Goal: Transaction & Acquisition: Purchase product/service

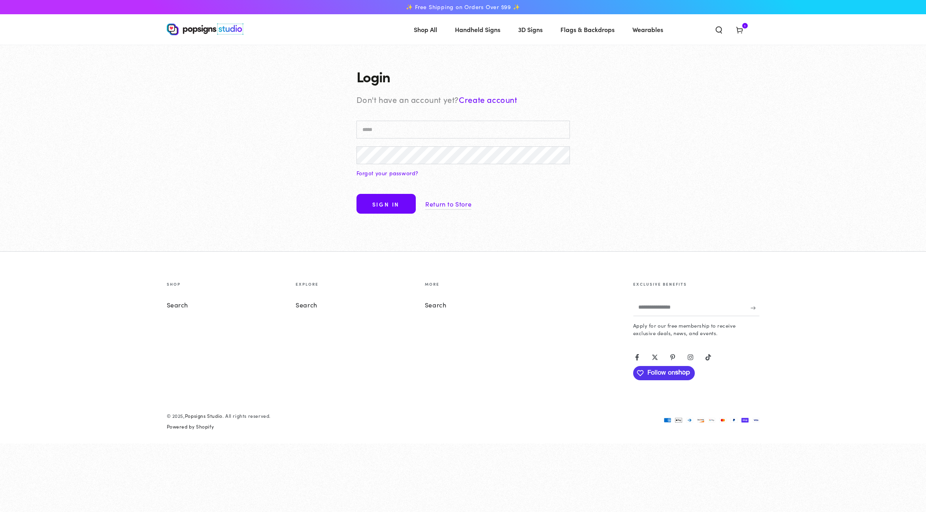
type input "**********"
click at [402, 206] on button "Sign in" at bounding box center [386, 204] width 59 height 20
click at [389, 205] on button "Sign in" at bounding box center [386, 204] width 59 height 20
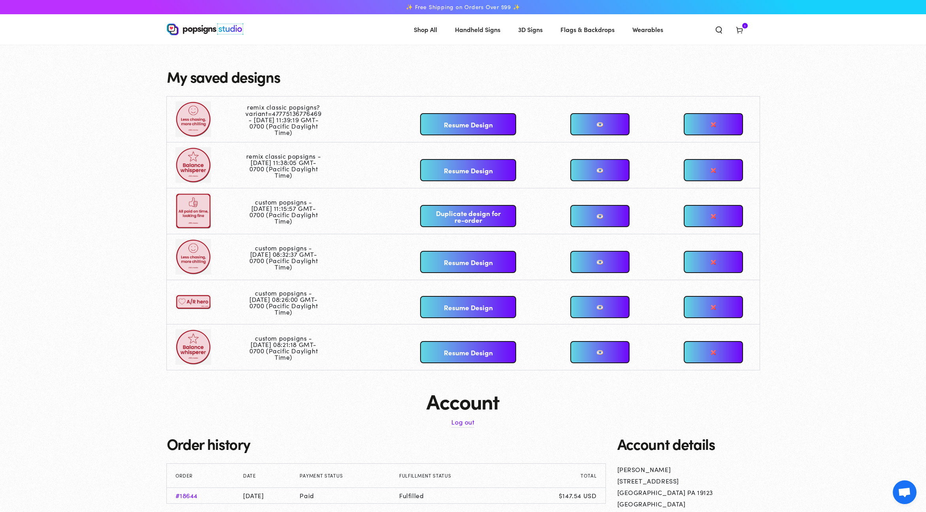
click at [172, 72] on div "Close dialog Get 10% OFF Your First Order Email Address Claim My Offer → No tha…" at bounding box center [463, 256] width 926 height 512
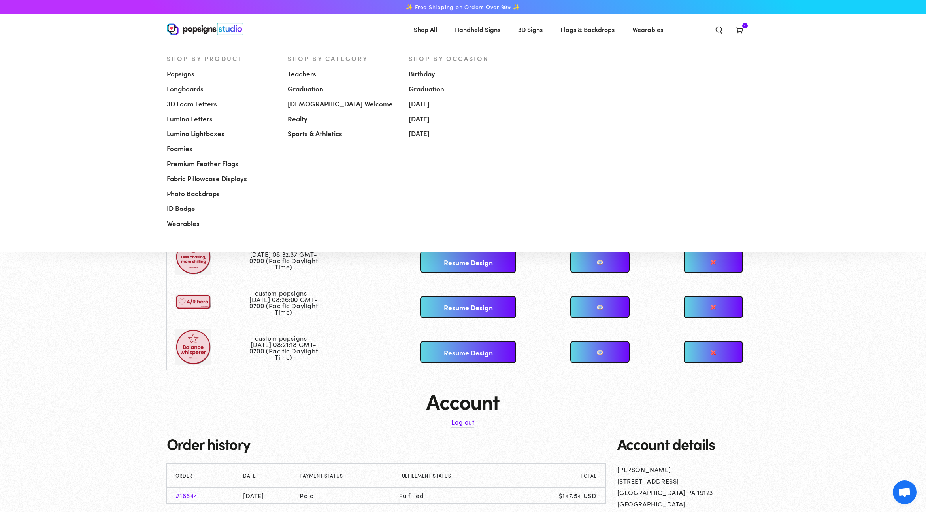
click at [179, 72] on span "Popsigns" at bounding box center [181, 73] width 28 height 9
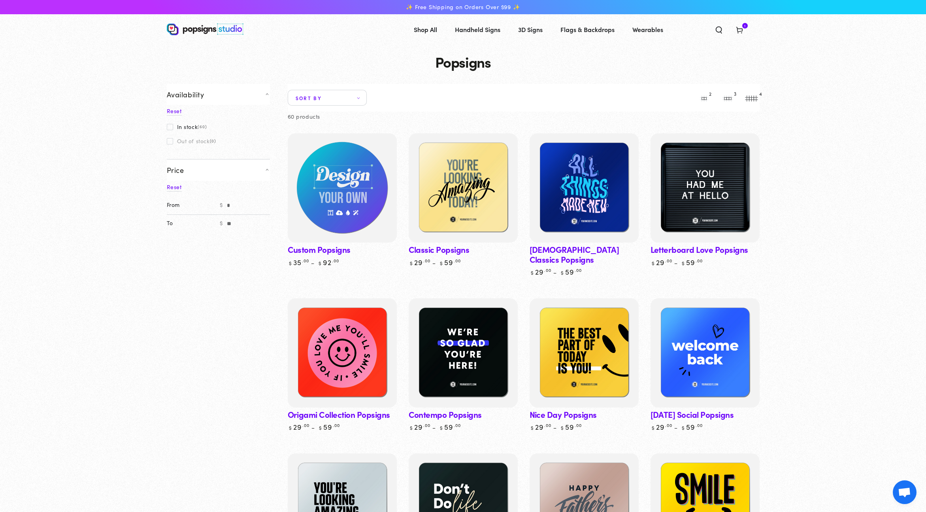
click at [355, 170] on img at bounding box center [342, 188] width 112 height 112
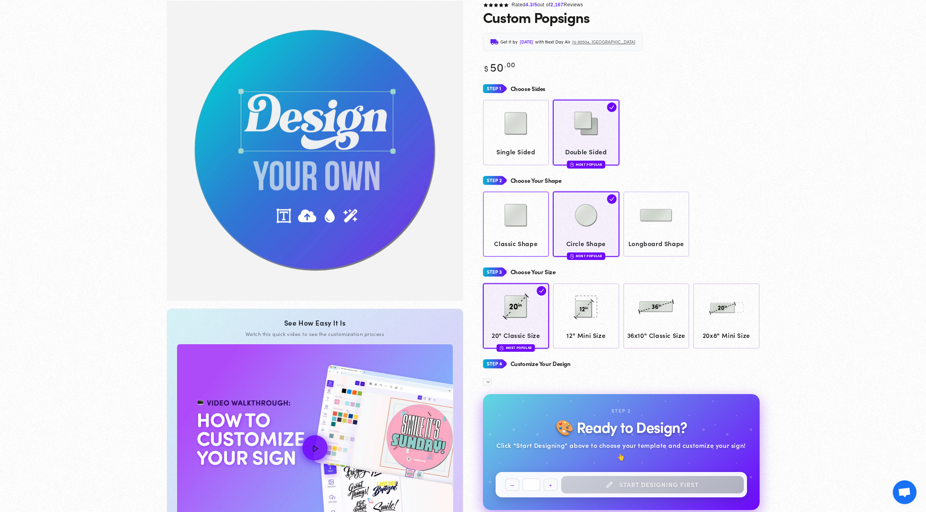
scroll to position [59, 0]
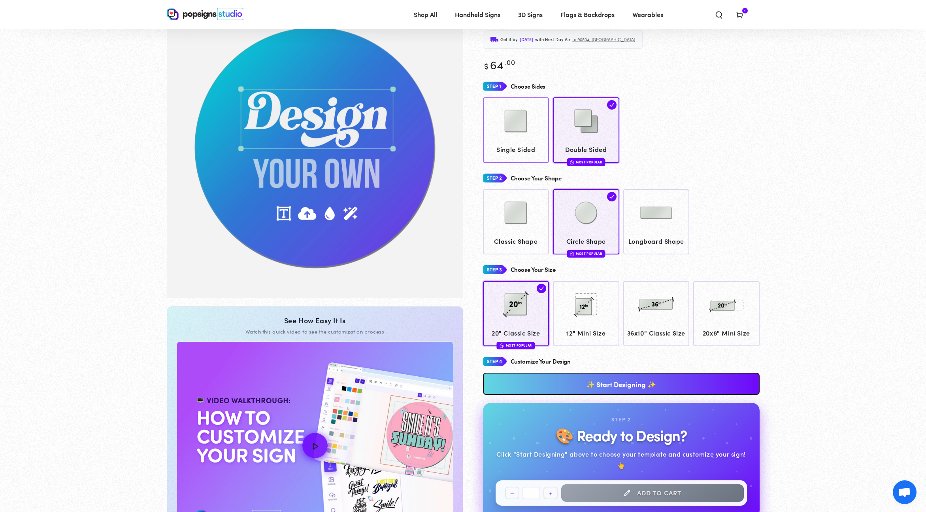
click at [517, 136] on img at bounding box center [516, 121] width 40 height 40
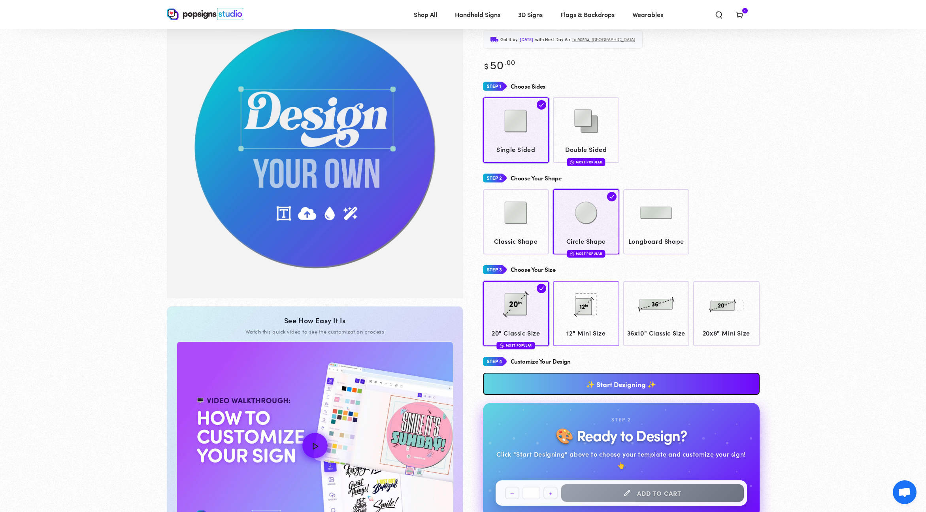
click at [594, 302] on img at bounding box center [586, 304] width 40 height 40
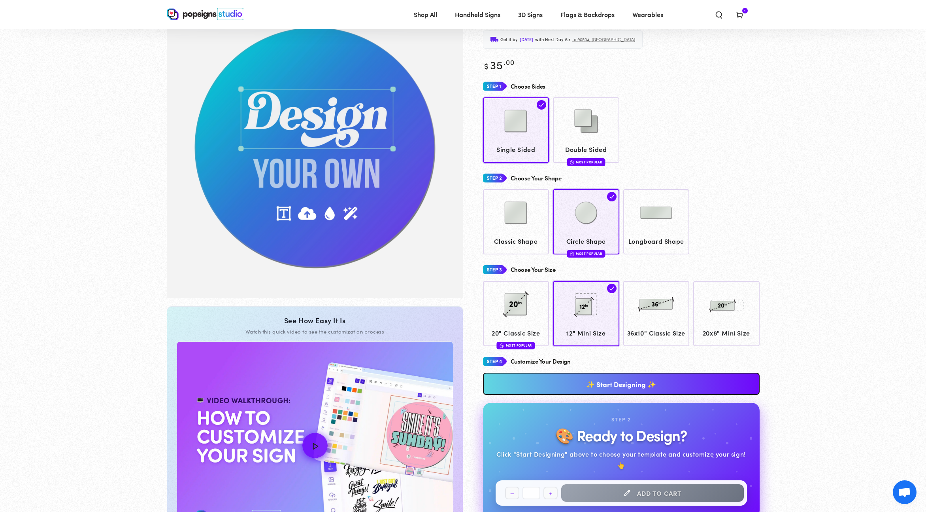
click at [610, 395] on link "✨ Start Designing ✨" at bounding box center [621, 383] width 277 height 22
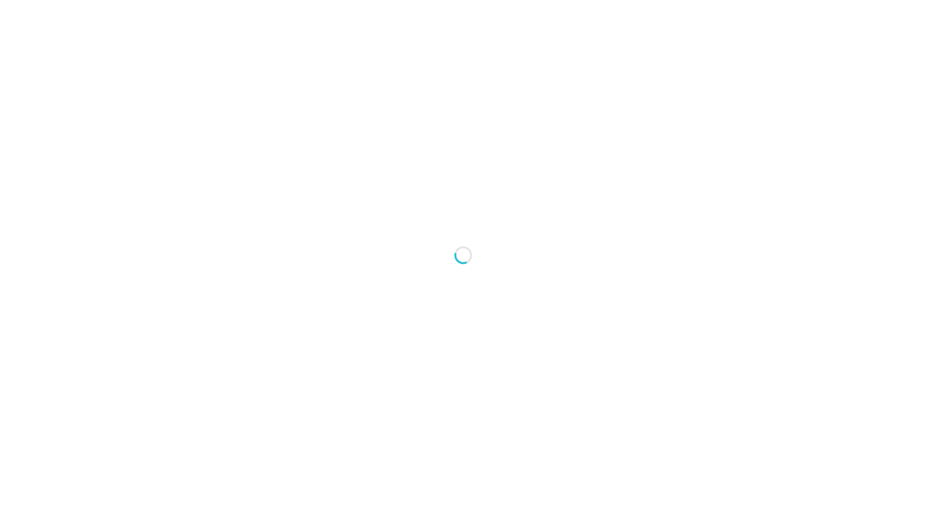
type textarea "An ancient tree with a door leading to a magical world"
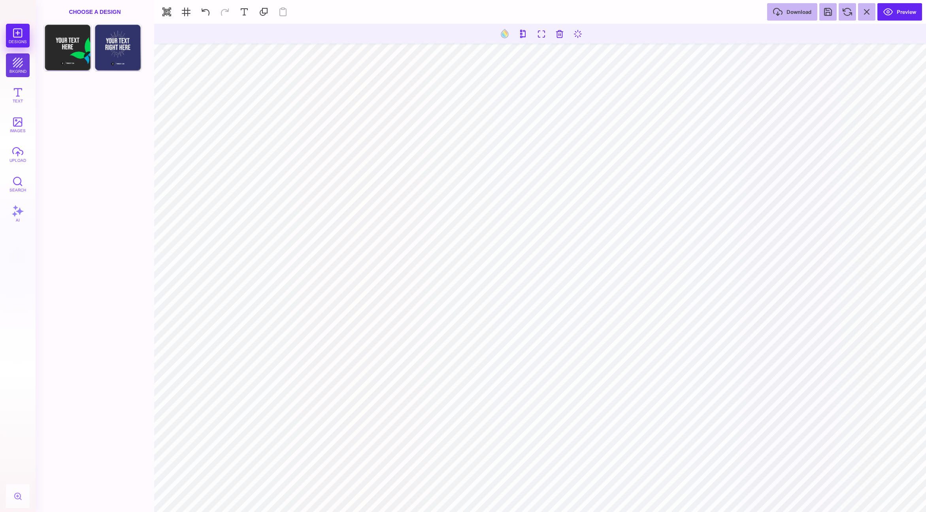
click at [15, 72] on button "bkgrnd" at bounding box center [18, 65] width 24 height 24
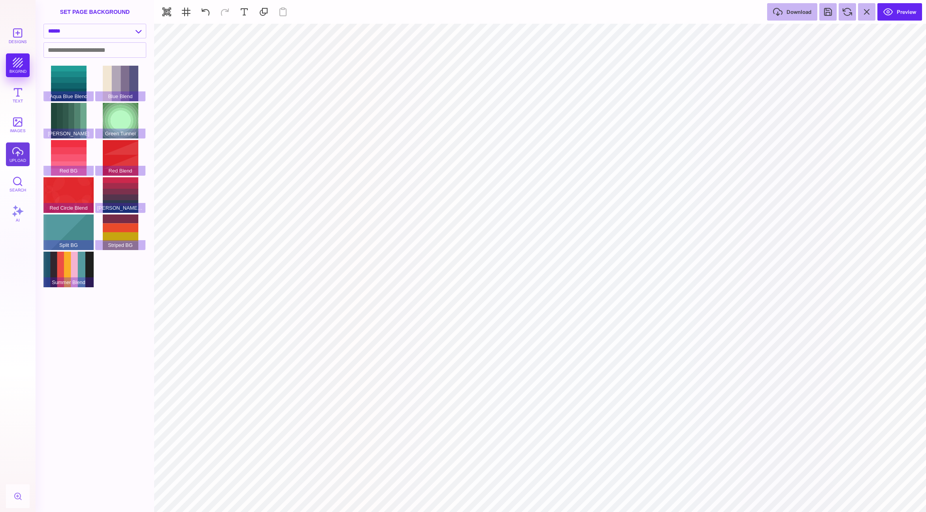
click at [20, 150] on button "upload" at bounding box center [18, 154] width 24 height 24
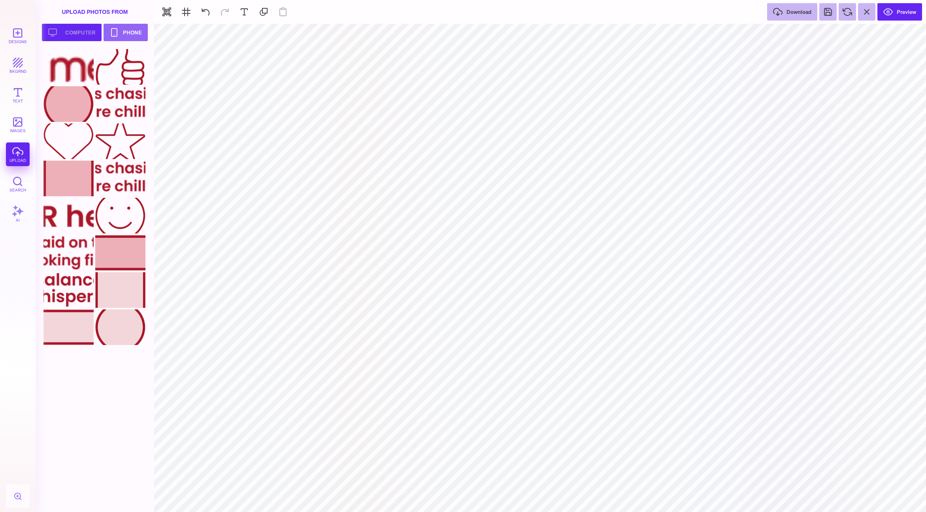
click at [67, 38] on button "Upload your artwork Computer" at bounding box center [72, 32] width 60 height 17
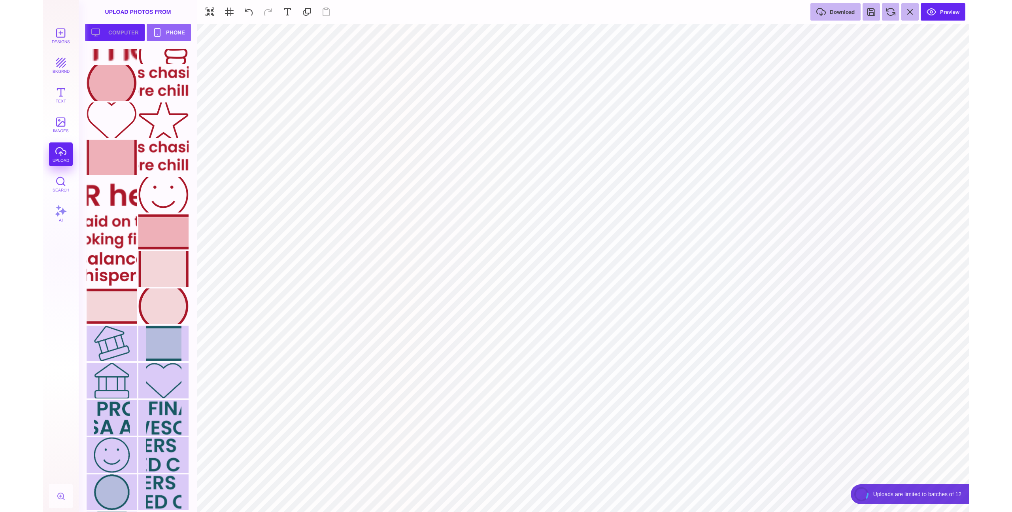
scroll to position [58, 0]
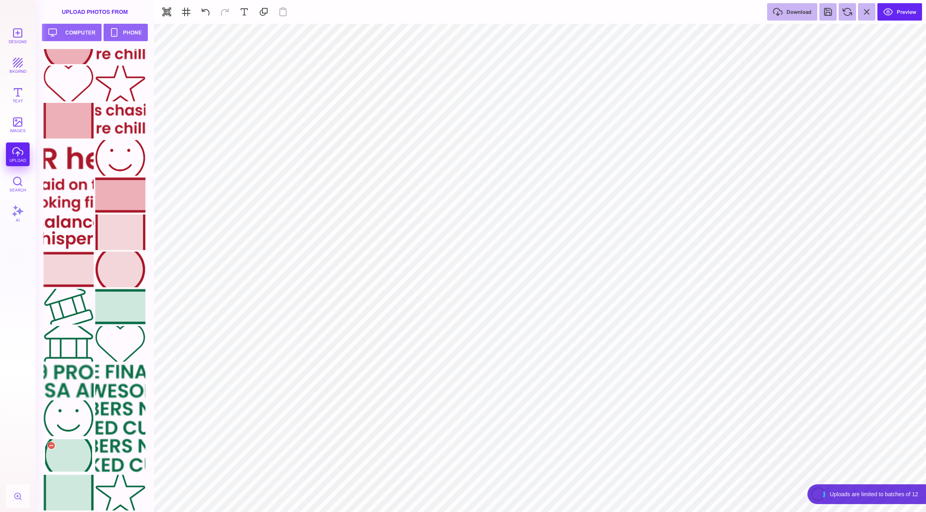
click at [66, 454] on div at bounding box center [68, 455] width 50 height 36
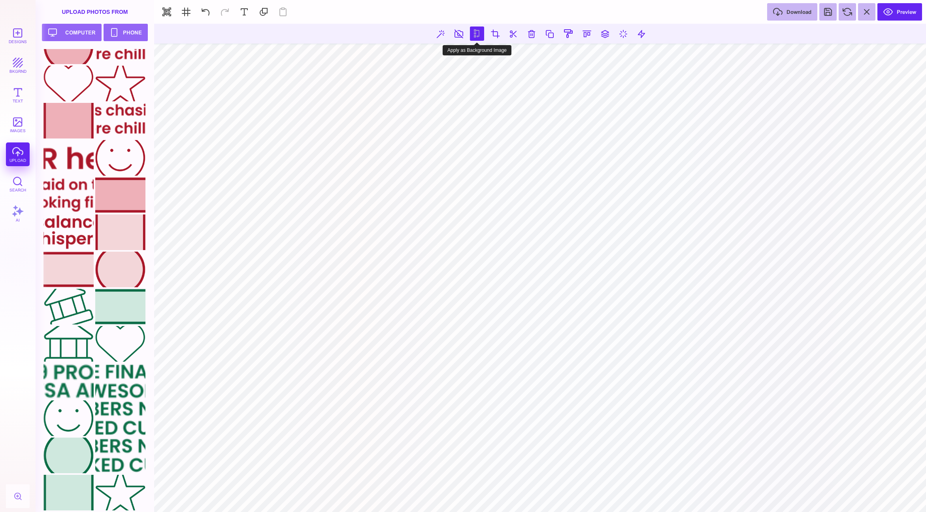
click at [477, 34] on button at bounding box center [477, 33] width 14 height 14
click at [130, 493] on div at bounding box center [120, 492] width 50 height 36
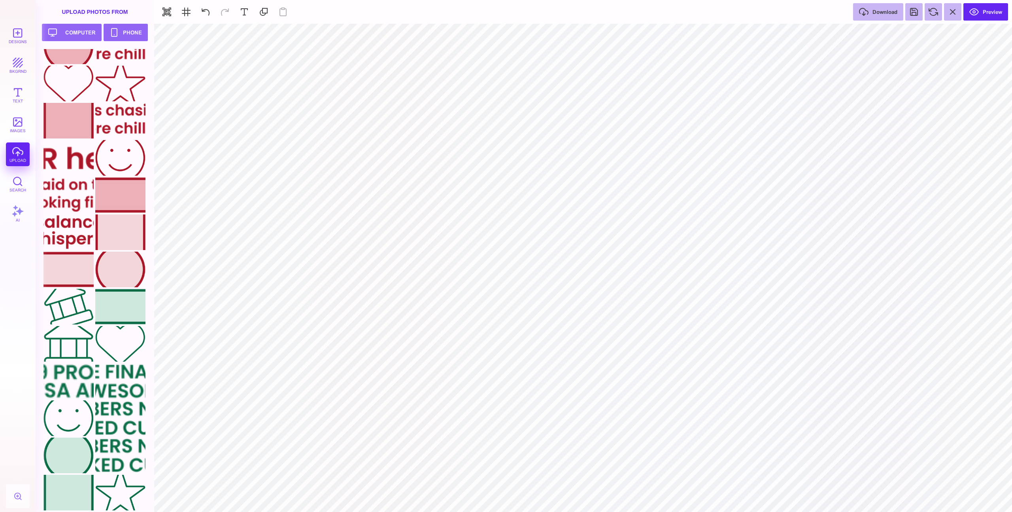
scroll to position [95, 0]
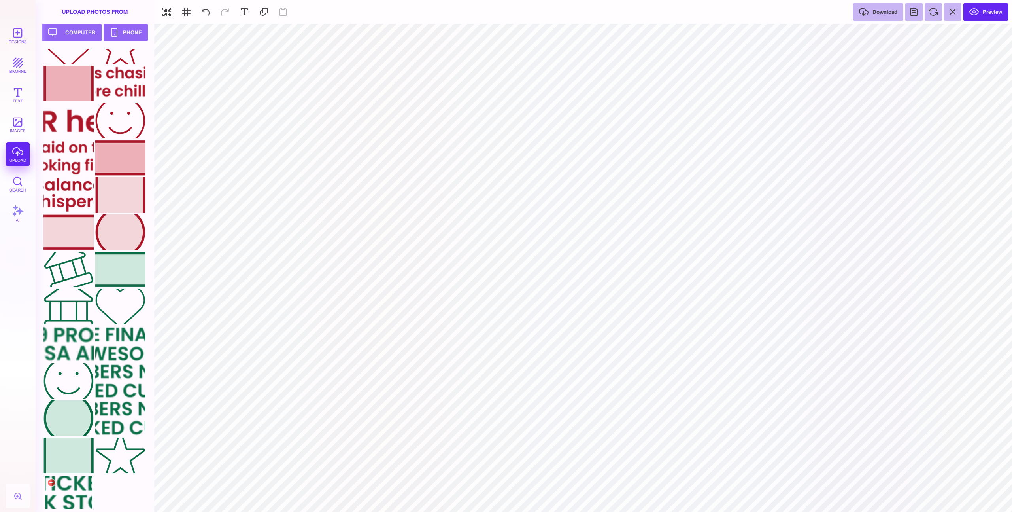
click at [75, 491] on div at bounding box center [68, 492] width 50 height 36
click at [118, 491] on div at bounding box center [120, 492] width 50 height 36
type input "#000000"
click at [916, 13] on button at bounding box center [913, 11] width 17 height 17
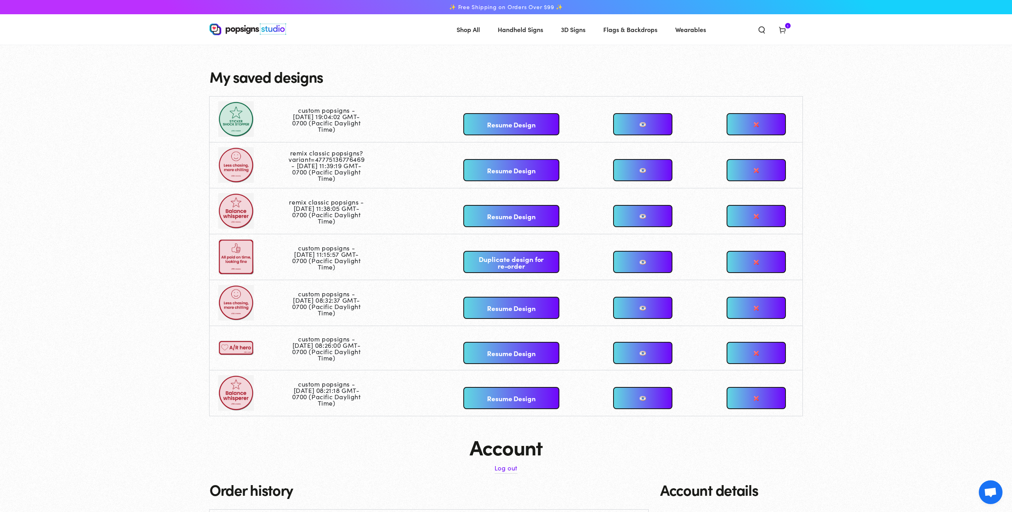
click at [656, 126] on link at bounding box center [642, 124] width 59 height 22
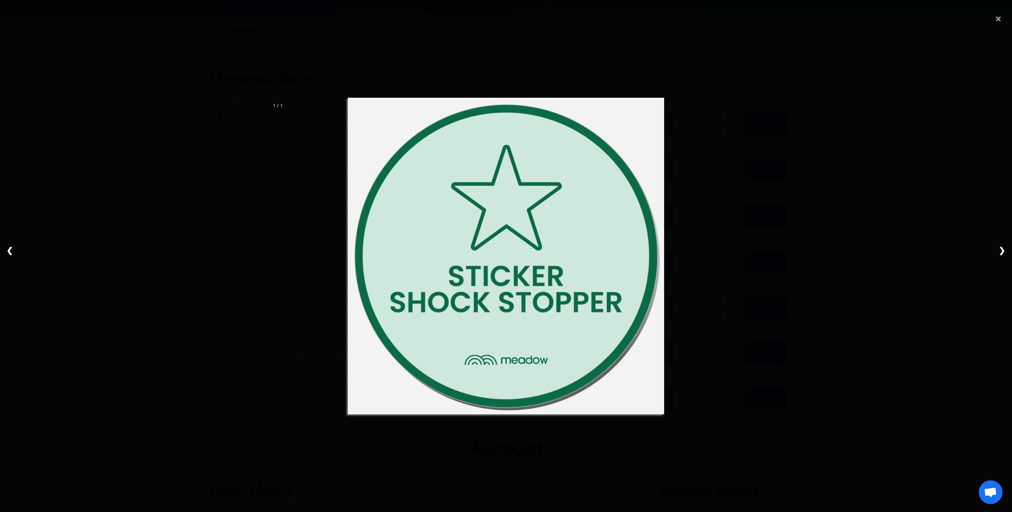
click at [999, 20] on span "×" at bounding box center [998, 16] width 7 height 25
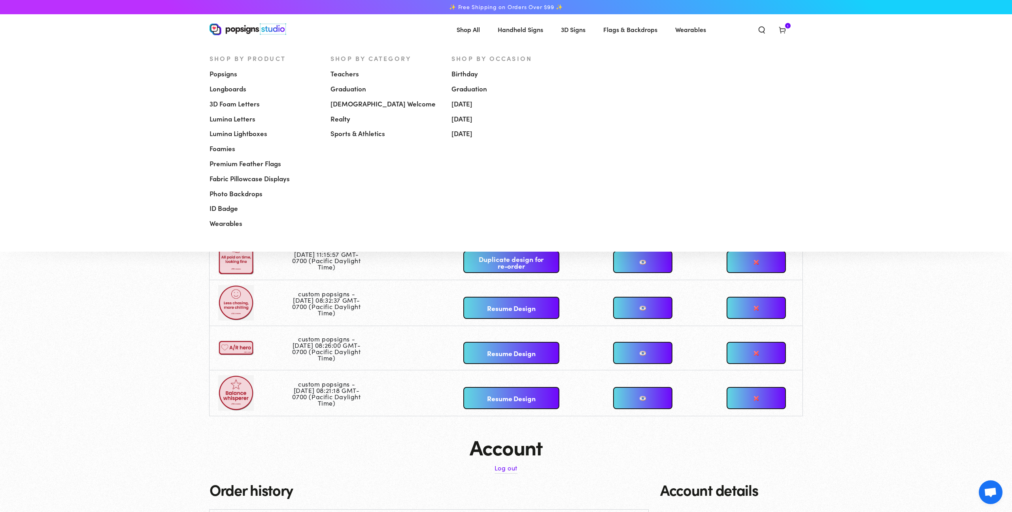
click at [234, 72] on span "Popsigns" at bounding box center [224, 73] width 28 height 9
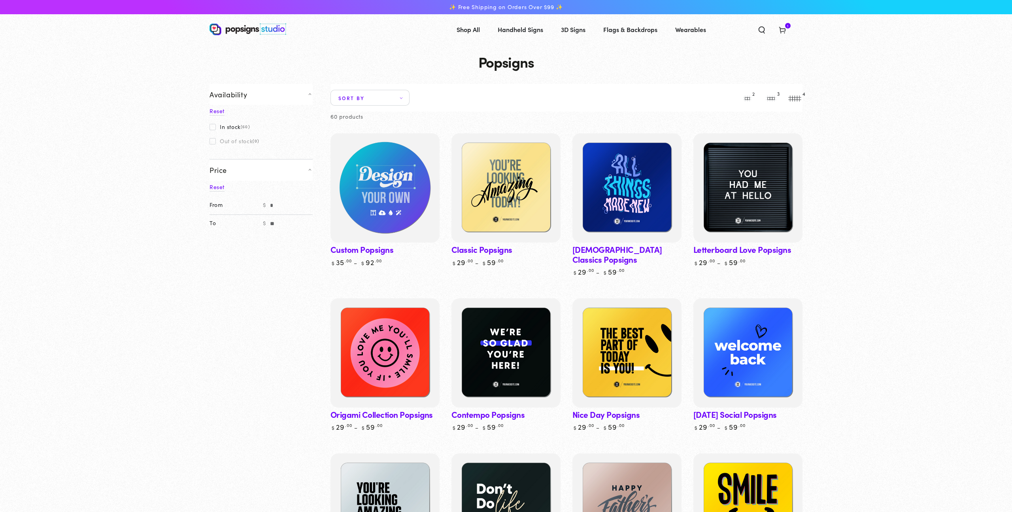
click at [386, 163] on img at bounding box center [385, 188] width 112 height 112
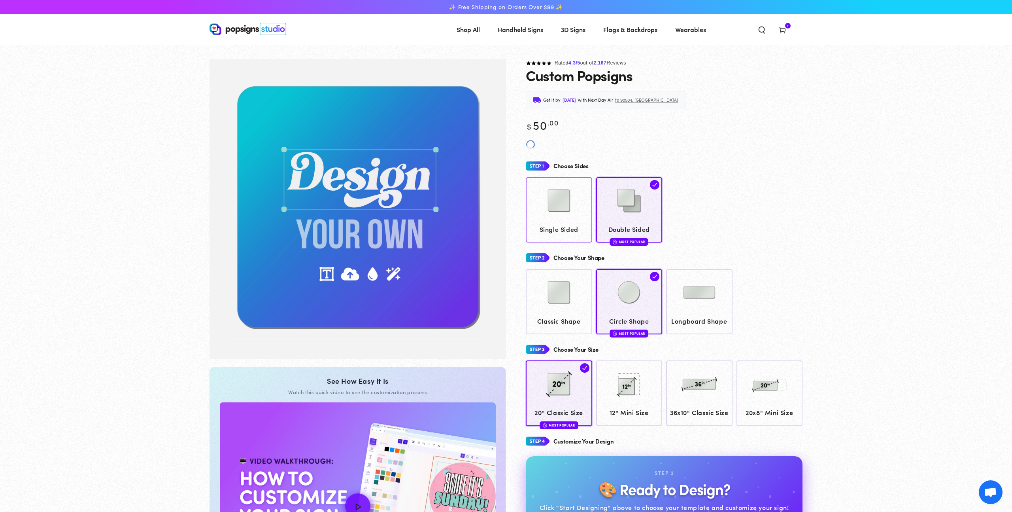
click at [559, 210] on img at bounding box center [559, 201] width 40 height 40
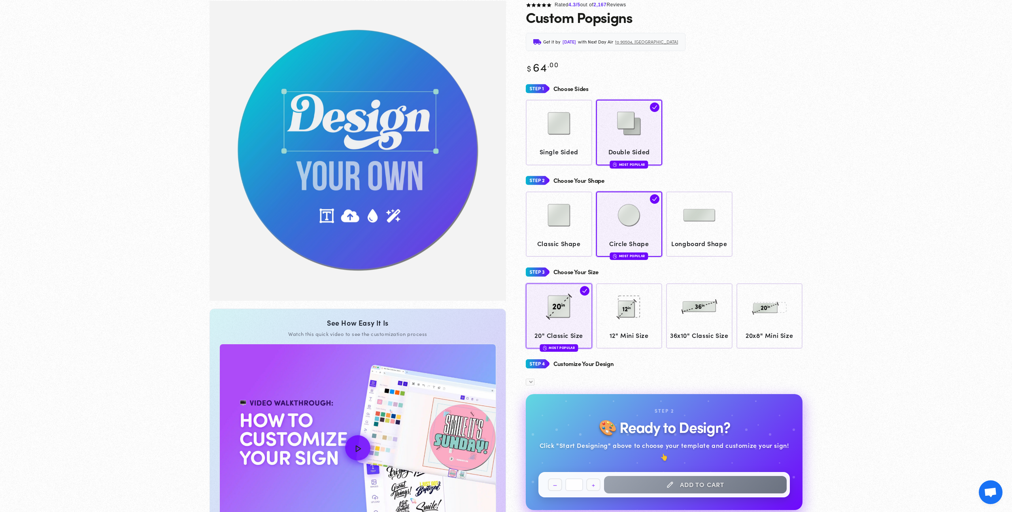
scroll to position [59, 0]
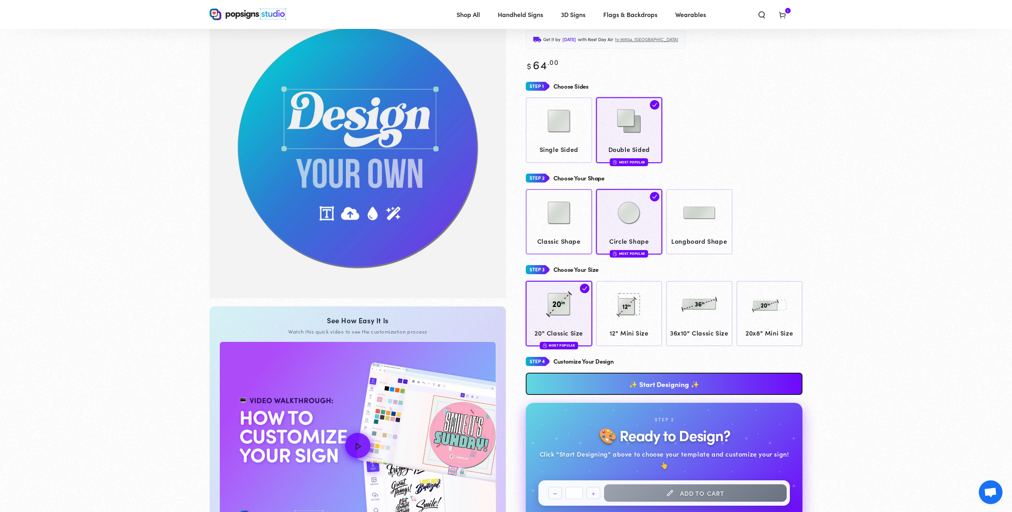
click at [555, 236] on span "Classic Shape" at bounding box center [559, 240] width 59 height 11
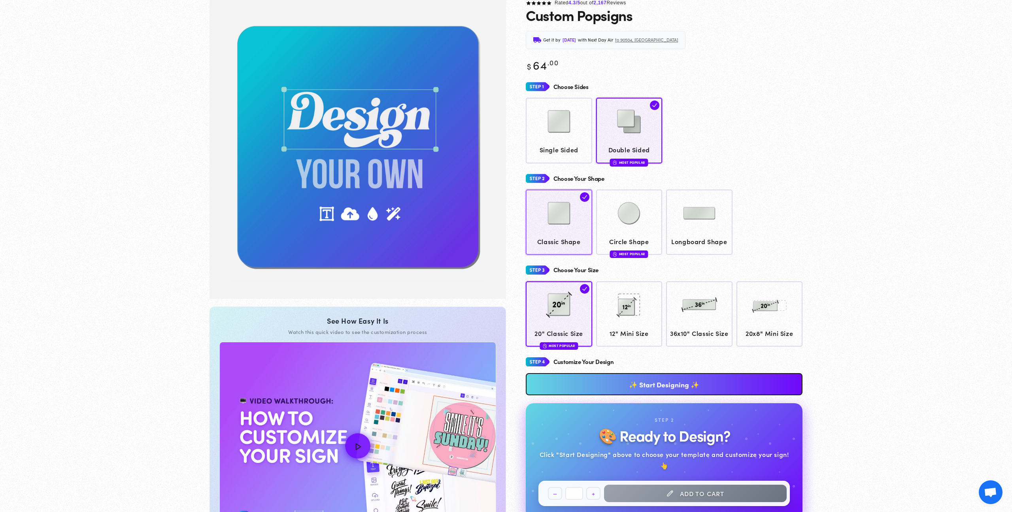
scroll to position [59, 0]
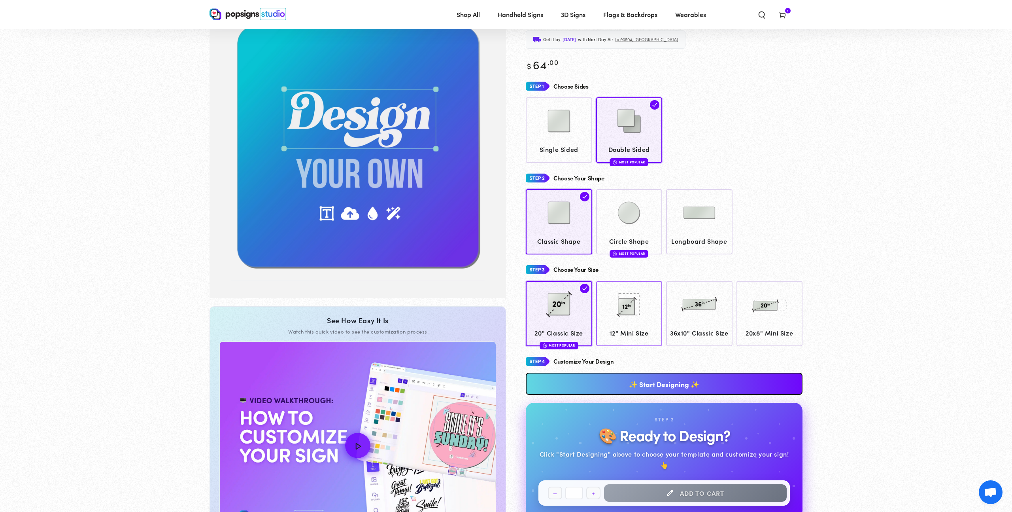
click at [632, 320] on img at bounding box center [629, 304] width 40 height 40
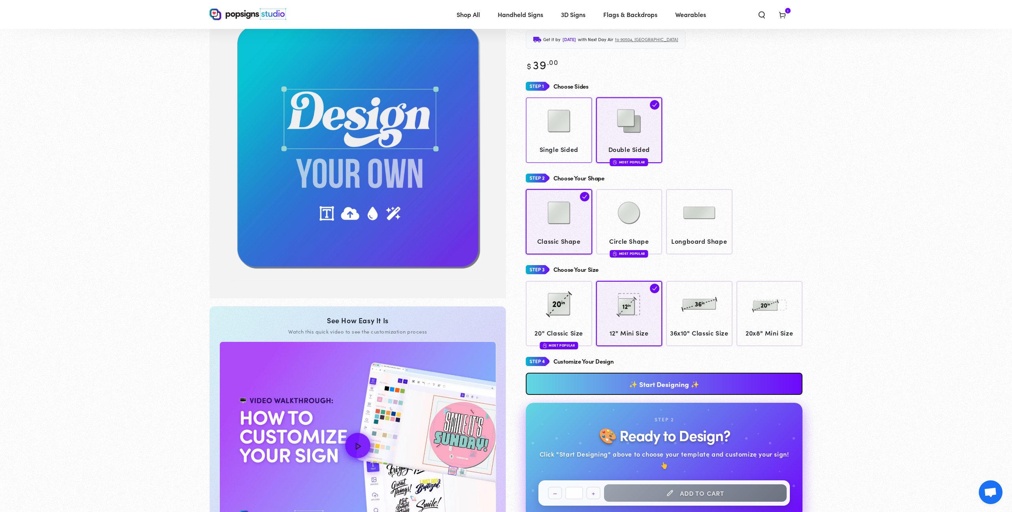
click at [555, 153] on span "Single Sided" at bounding box center [559, 148] width 59 height 11
click at [640, 395] on link "✨ Start Designing ✨" at bounding box center [664, 383] width 277 height 22
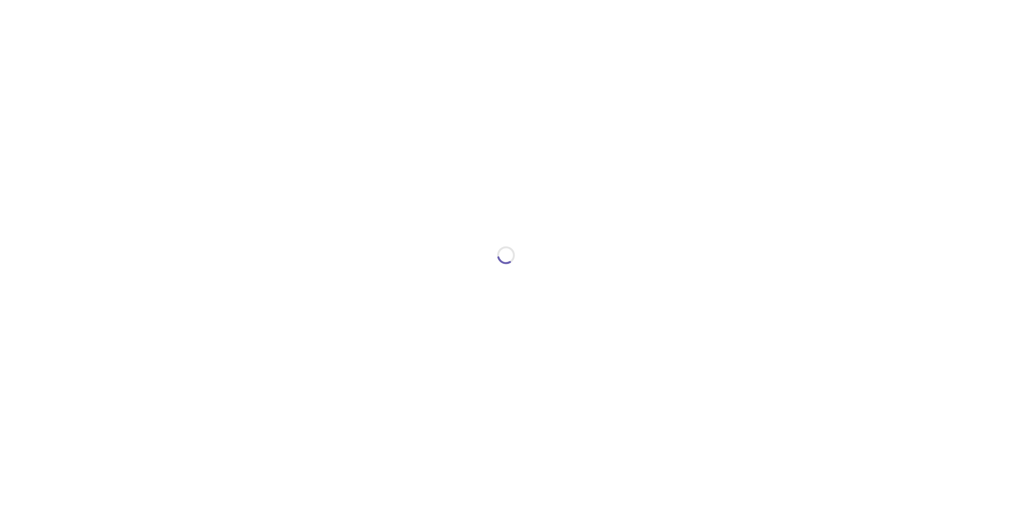
type textarea "An ancient tree with a door leading to a magical world"
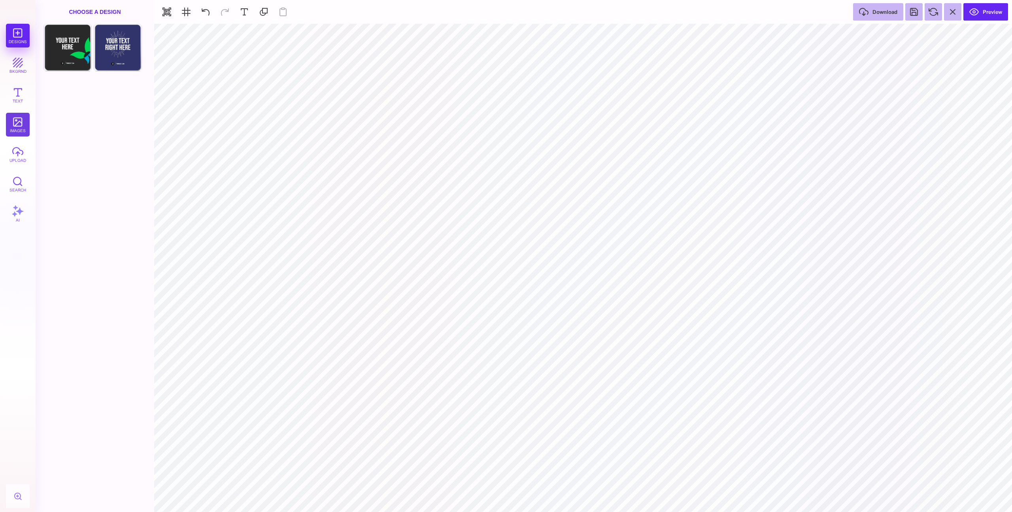
click at [17, 127] on button "images" at bounding box center [18, 125] width 24 height 24
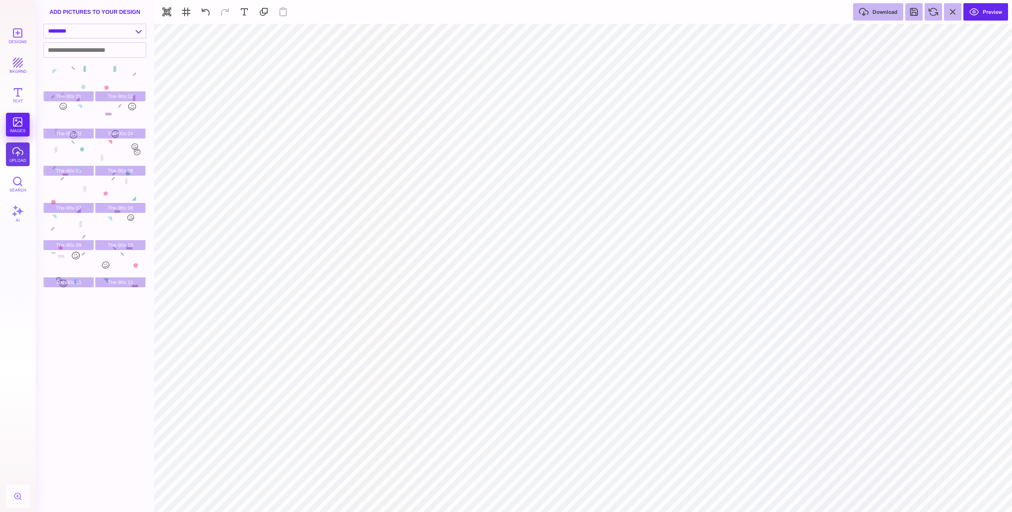
click at [23, 159] on button "upload" at bounding box center [18, 154] width 24 height 24
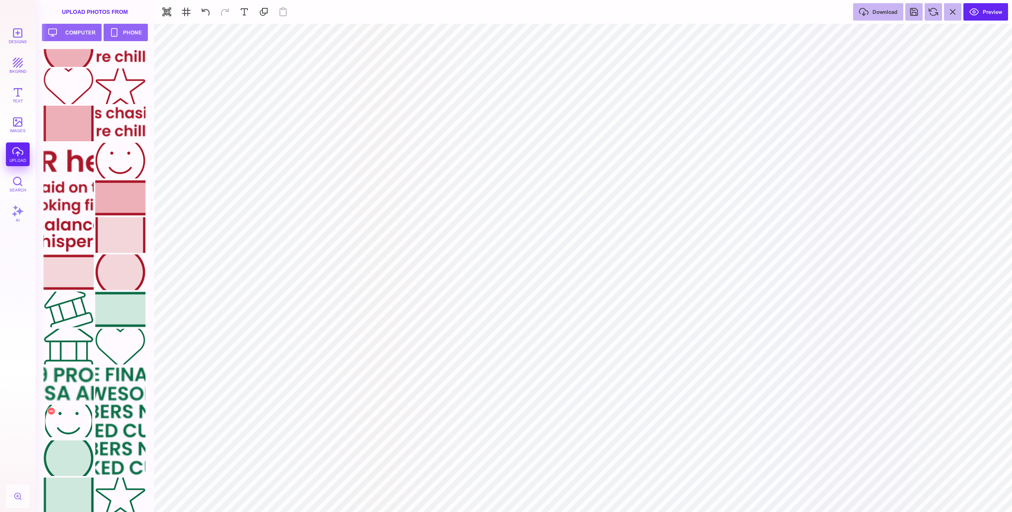
scroll to position [95, 0]
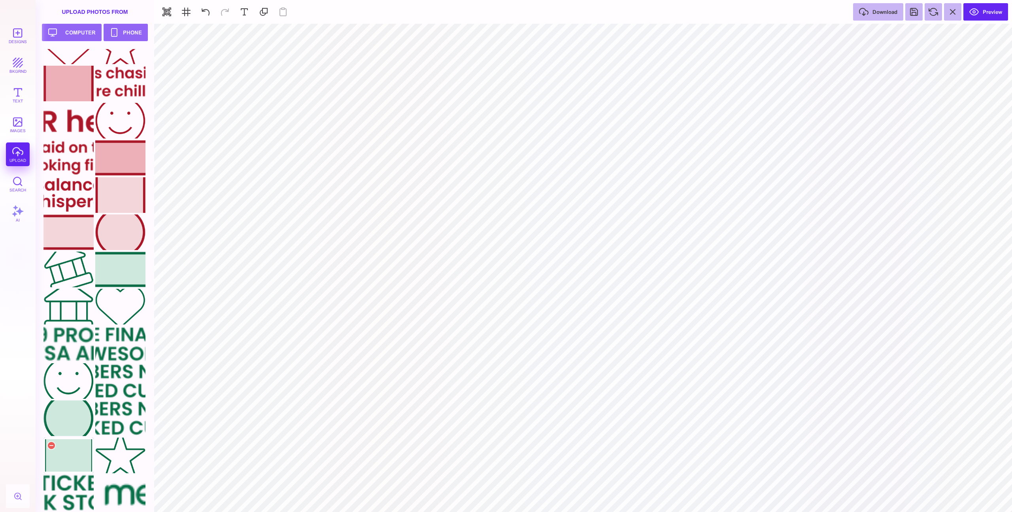
click at [81, 450] on div at bounding box center [68, 455] width 50 height 36
click at [523, 30] on button at bounding box center [520, 33] width 14 height 14
click at [109, 311] on div at bounding box center [120, 307] width 50 height 36
click at [115, 383] on div at bounding box center [120, 381] width 50 height 36
click at [123, 413] on div at bounding box center [120, 418] width 50 height 36
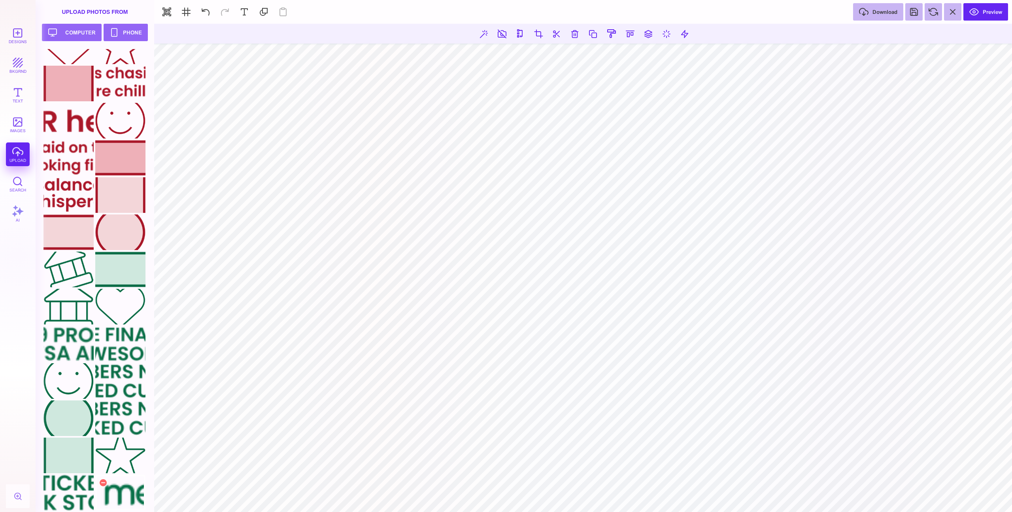
click at [124, 487] on div at bounding box center [120, 492] width 50 height 36
type input "#000000"
click at [919, 16] on button at bounding box center [913, 11] width 17 height 17
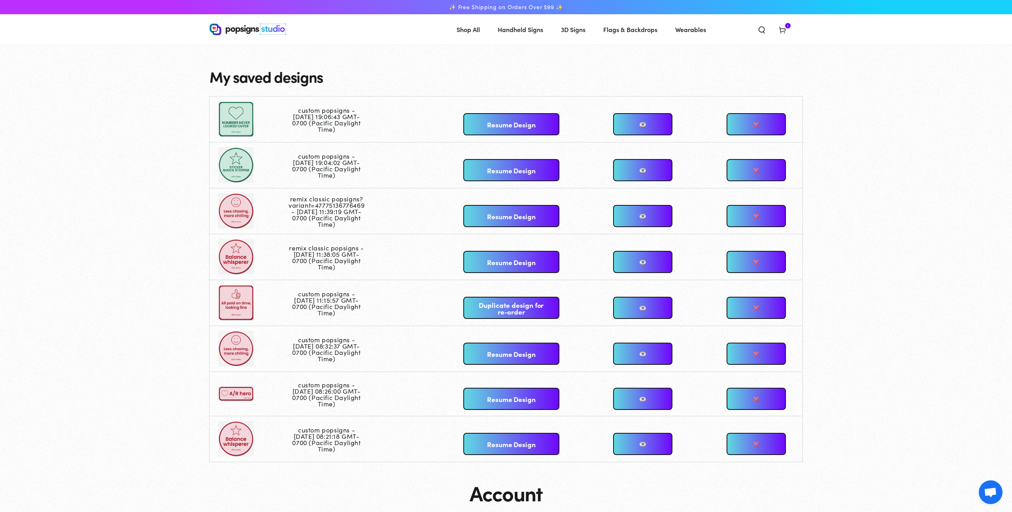
click at [636, 129] on link at bounding box center [642, 124] width 59 height 22
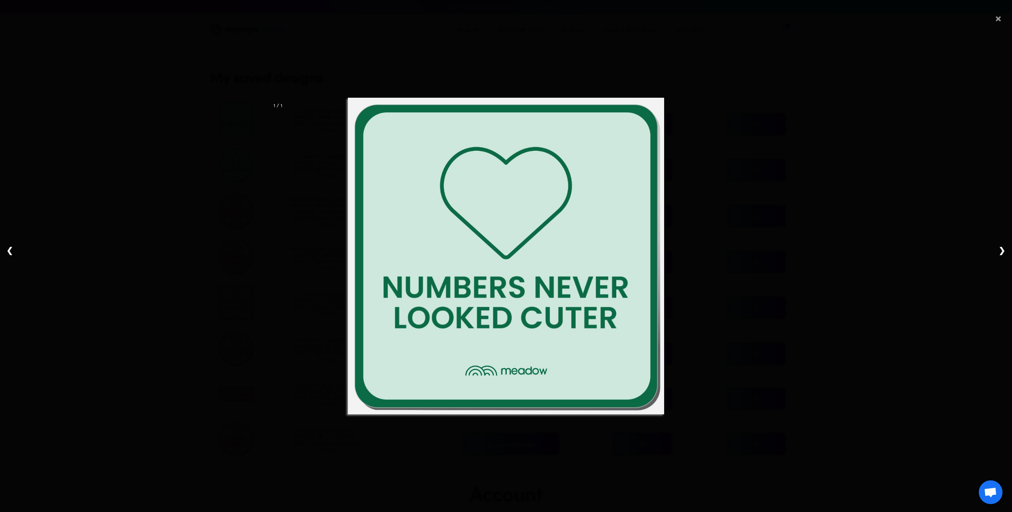
click at [996, 23] on span "×" at bounding box center [998, 16] width 7 height 25
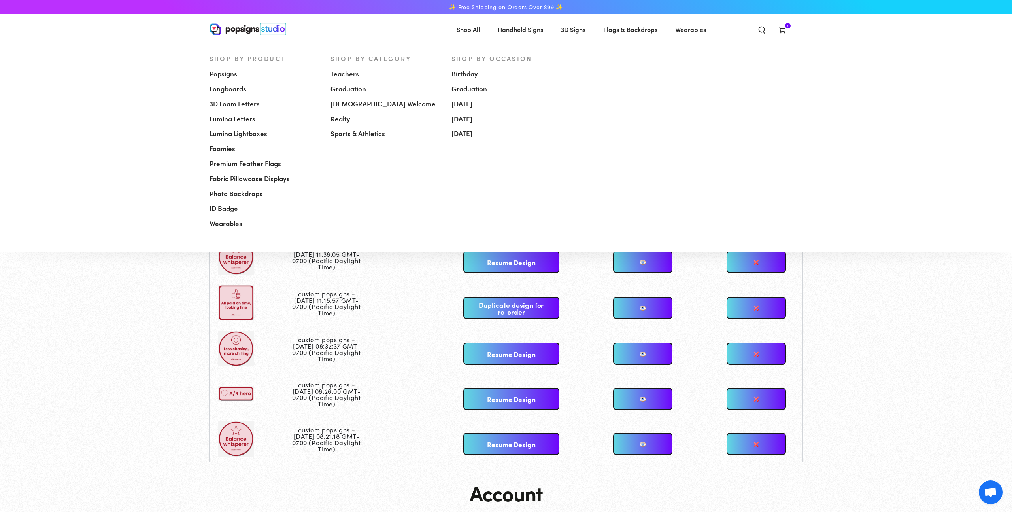
click at [232, 73] on span "Popsigns" at bounding box center [224, 73] width 28 height 9
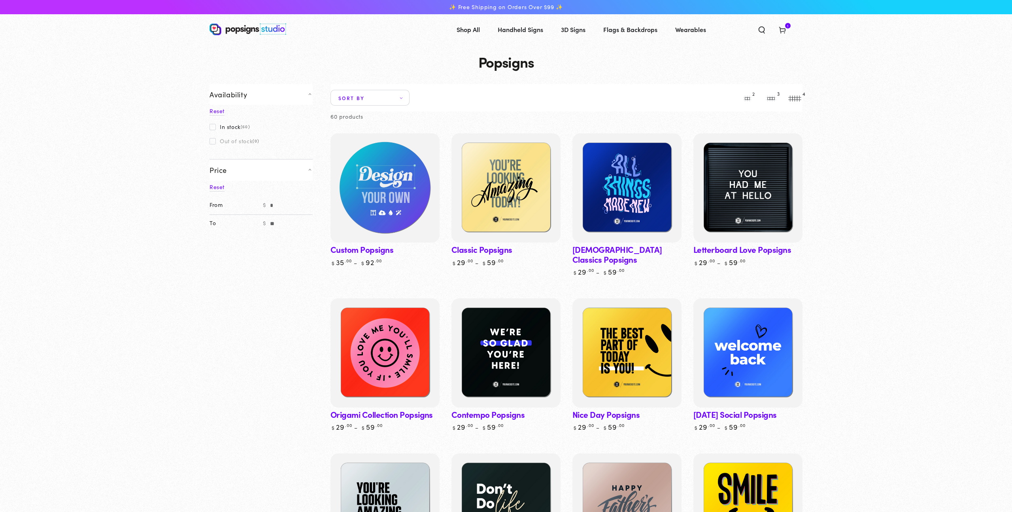
click at [371, 189] on img at bounding box center [385, 188] width 112 height 112
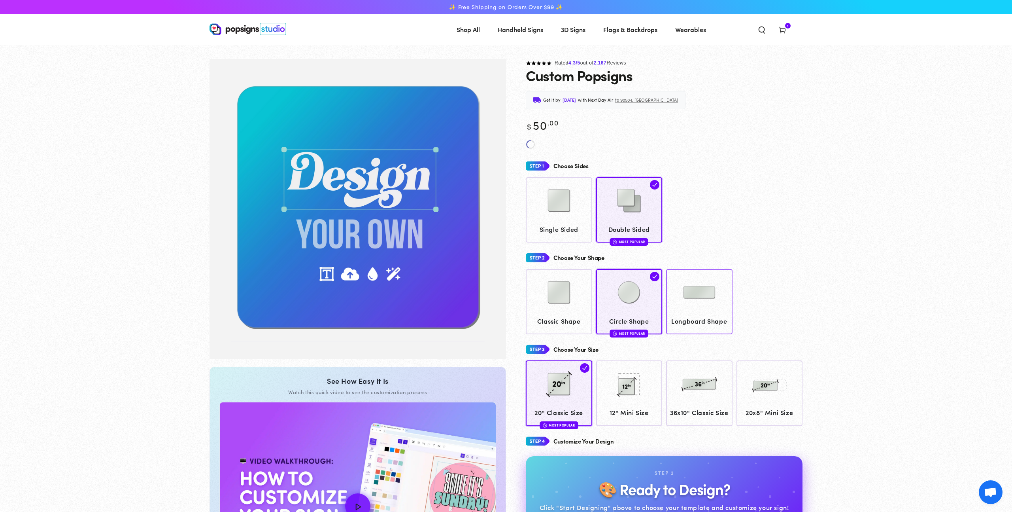
click at [679, 304] on div at bounding box center [699, 294] width 59 height 40
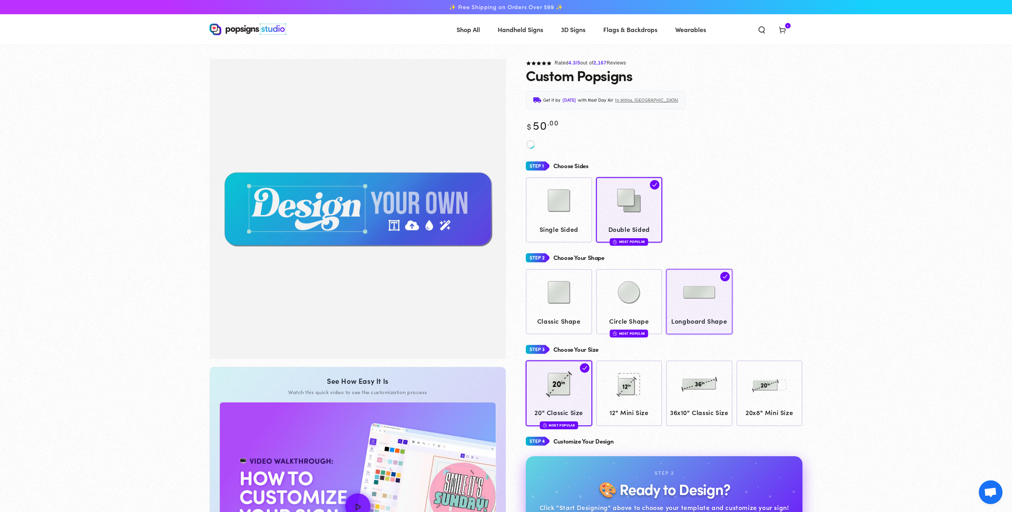
scroll to position [58, 0]
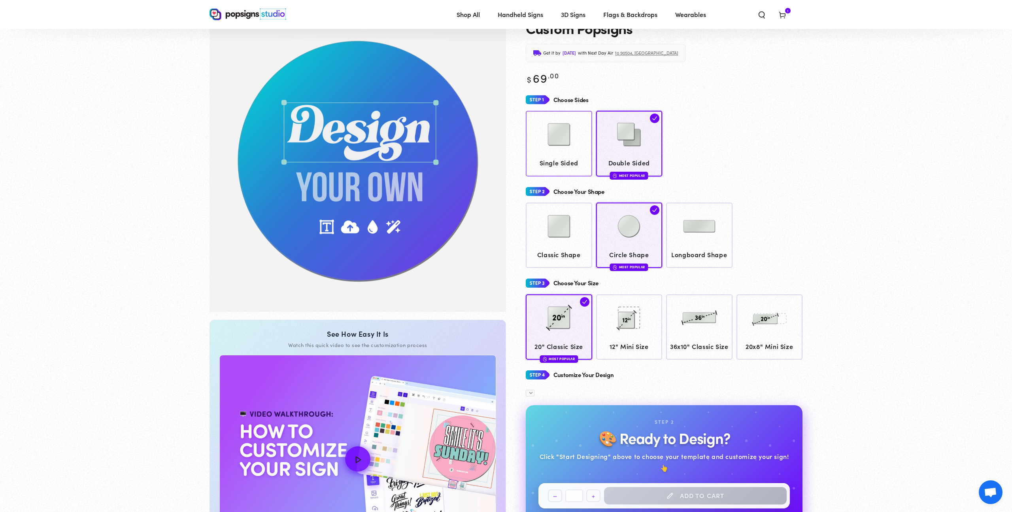
scroll to position [59, 0]
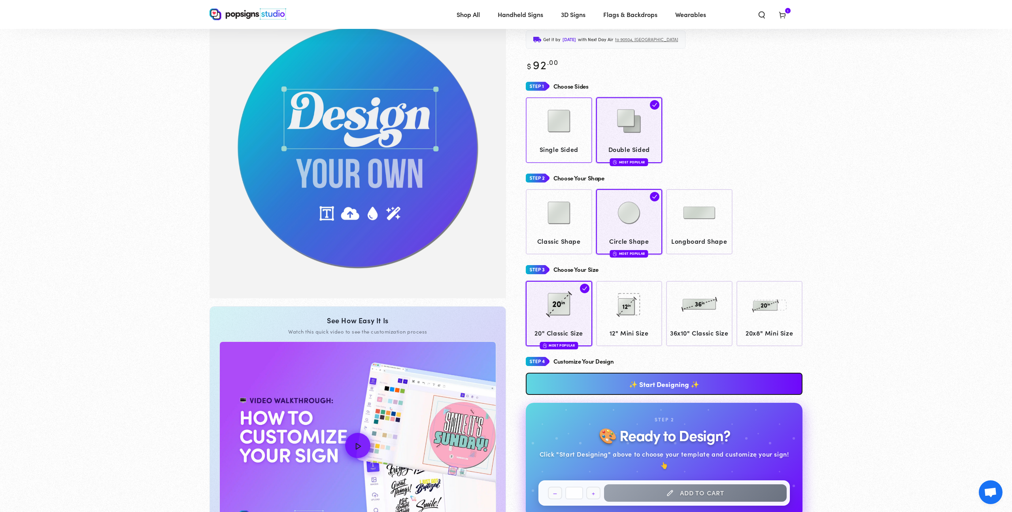
click at [553, 136] on img at bounding box center [559, 121] width 40 height 40
click at [693, 227] on img at bounding box center [700, 213] width 40 height 40
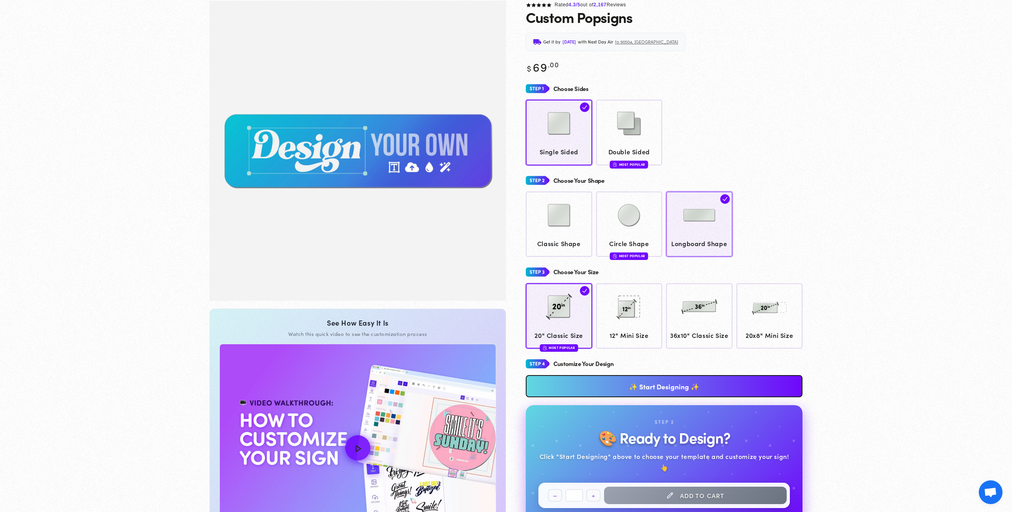
scroll to position [59, 0]
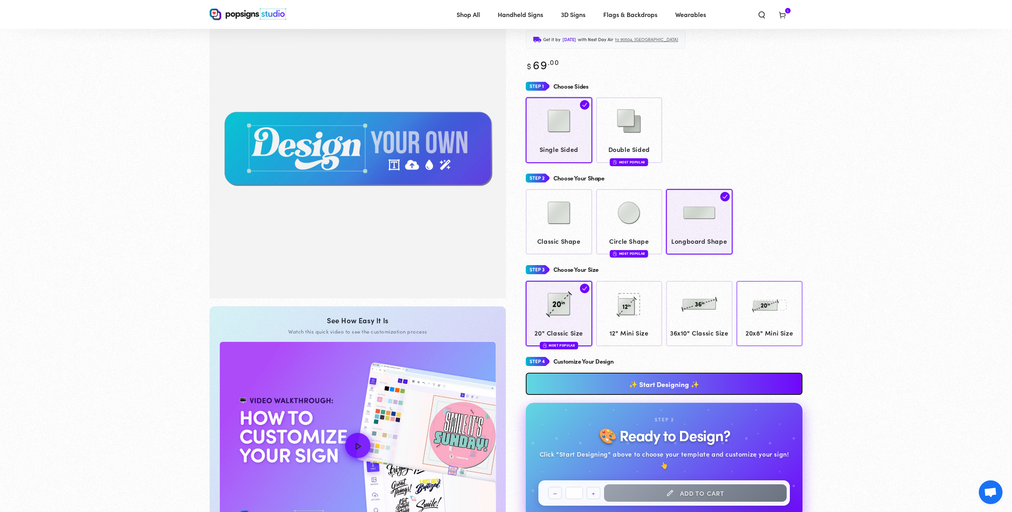
click at [768, 315] on img at bounding box center [769, 304] width 40 height 40
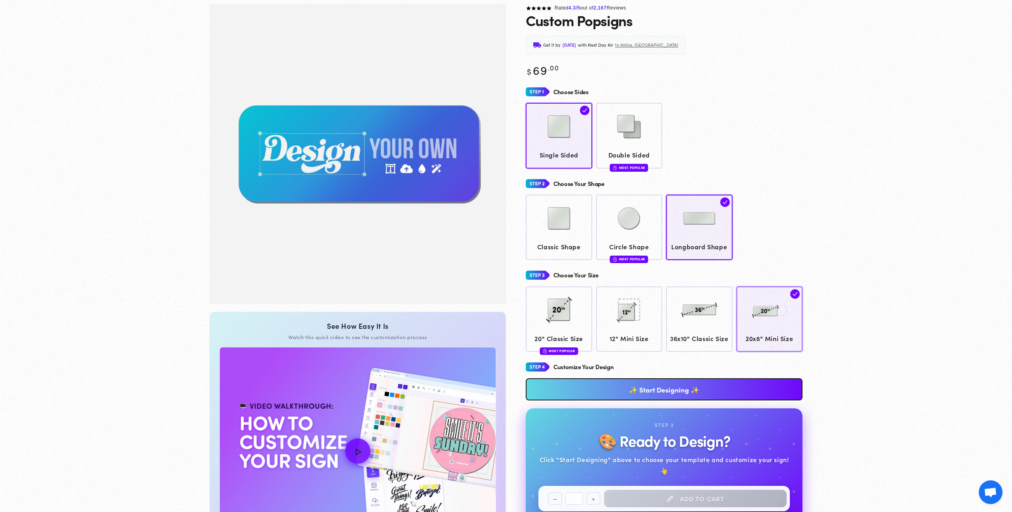
scroll to position [59, 0]
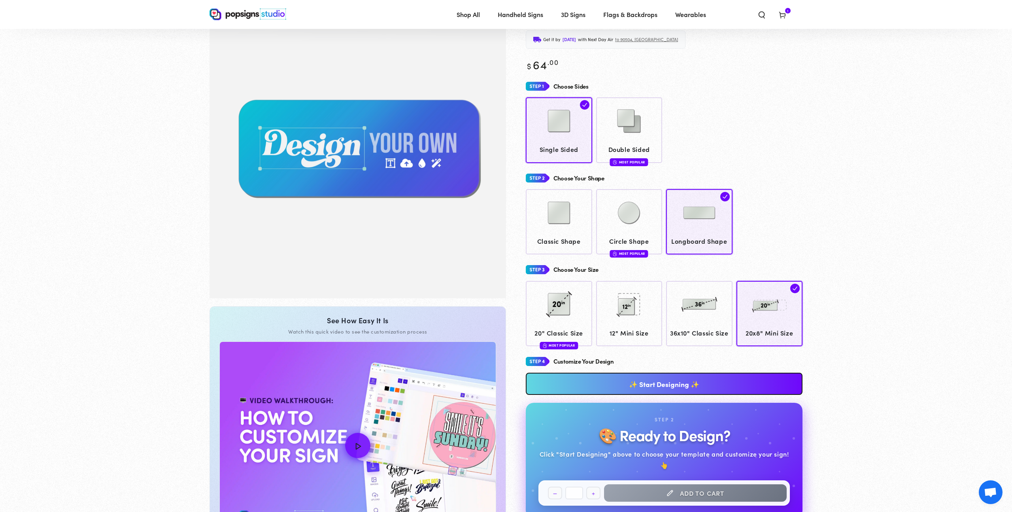
click at [665, 395] on link "✨ Start Designing ✨" at bounding box center [664, 383] width 277 height 22
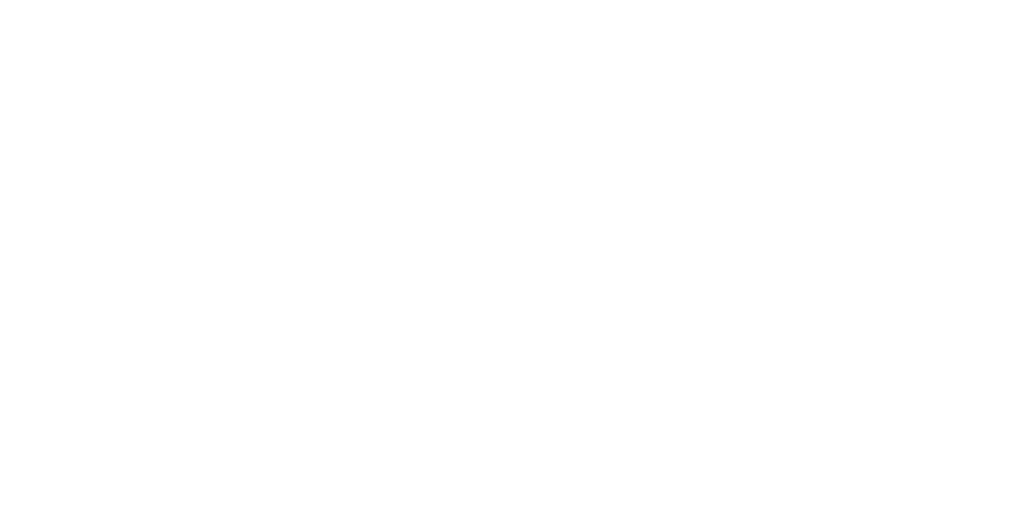
scroll to position [0, 0]
type textarea "An ancient tree with a door leading to a magical world"
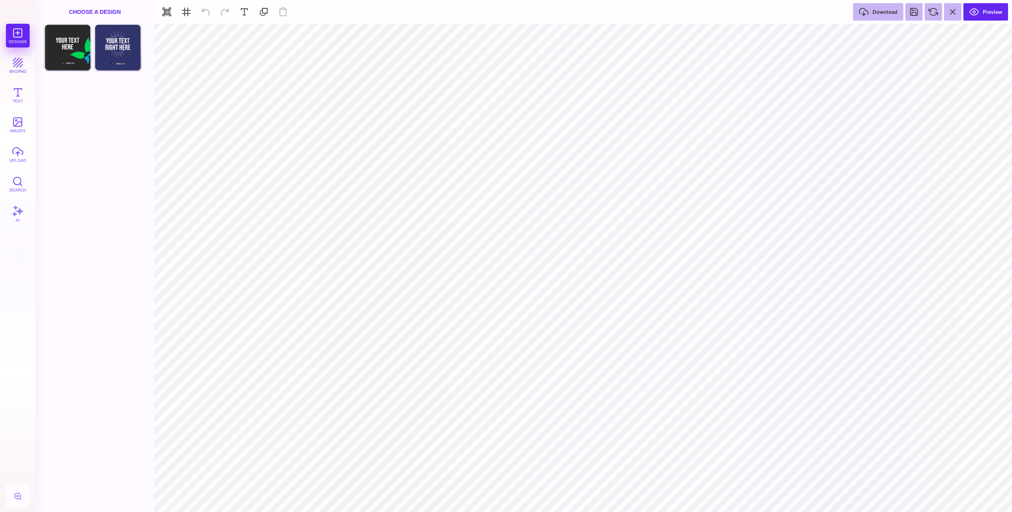
type input "#000000"
click at [22, 159] on button "upload" at bounding box center [18, 154] width 24 height 24
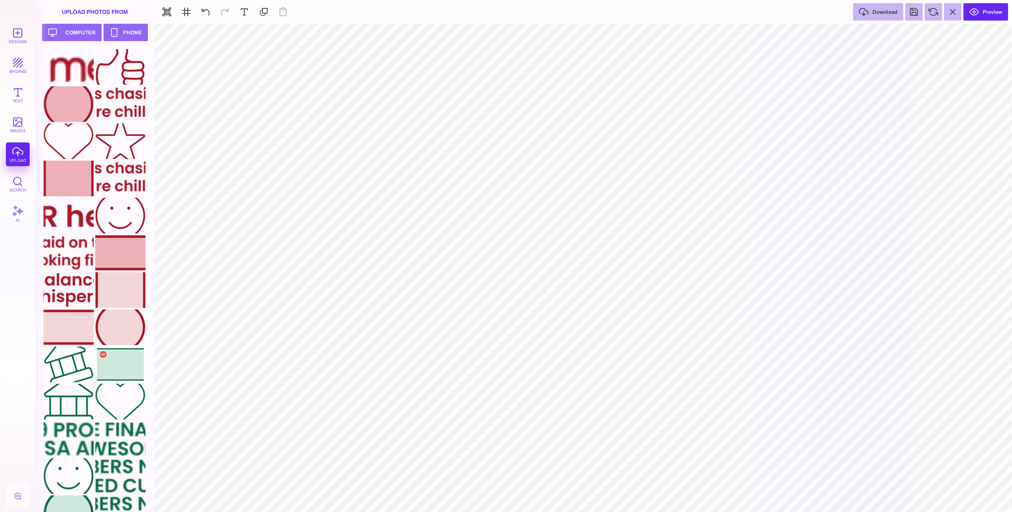
click at [127, 370] on div at bounding box center [120, 364] width 50 height 36
click at [521, 33] on button at bounding box center [520, 33] width 14 height 14
click at [131, 364] on div at bounding box center [120, 364] width 50 height 36
click at [78, 472] on div at bounding box center [68, 476] width 50 height 36
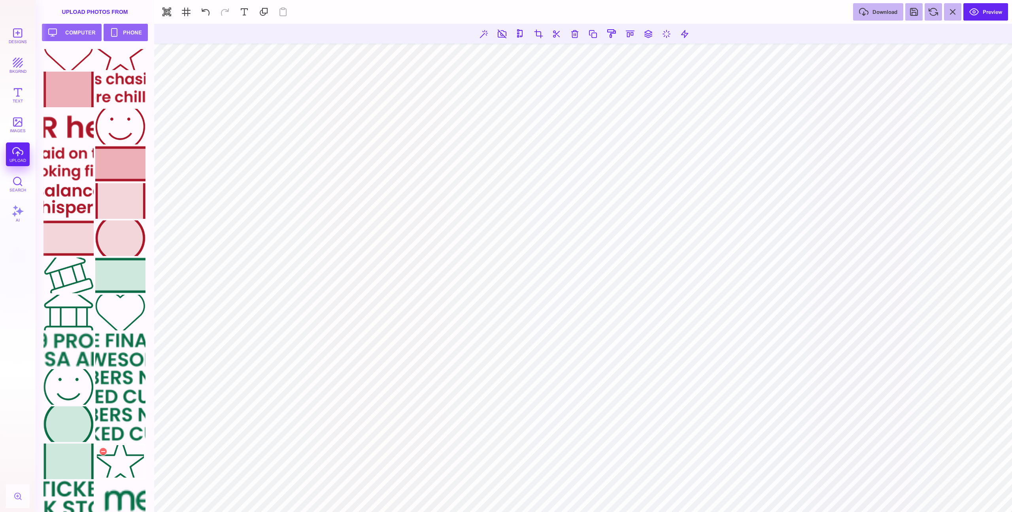
scroll to position [95, 0]
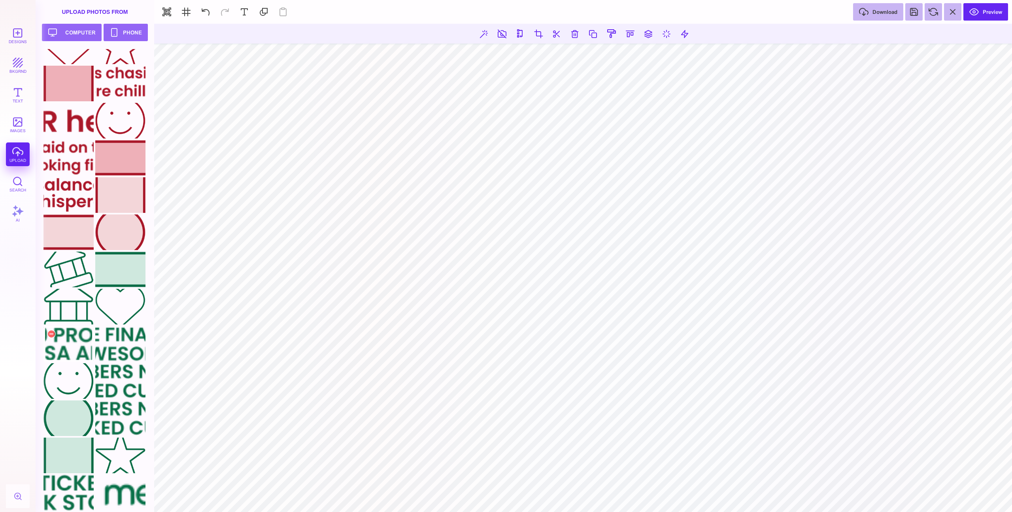
click at [74, 344] on div at bounding box center [68, 344] width 50 height 36
click at [101, 492] on div at bounding box center [120, 492] width 50 height 36
click at [911, 10] on button at bounding box center [913, 11] width 17 height 17
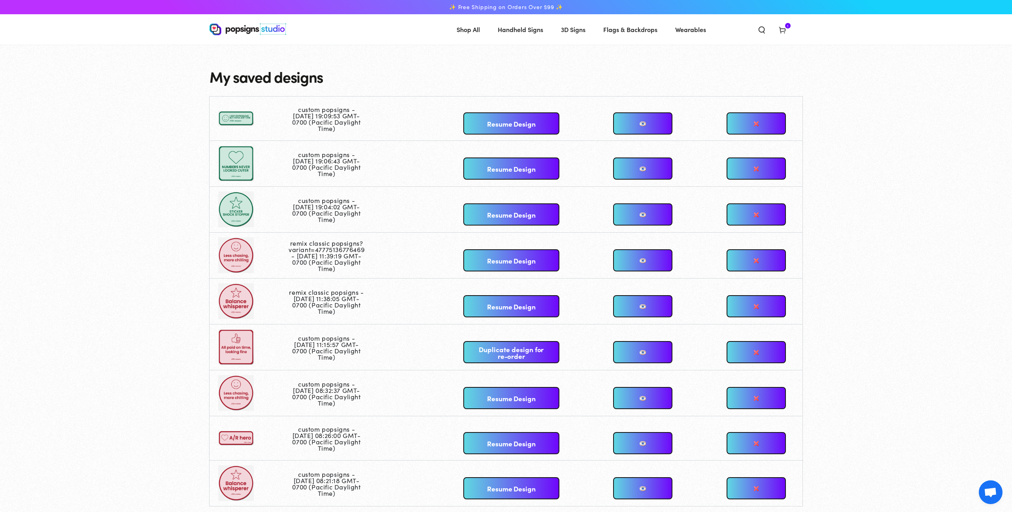
click at [647, 125] on link at bounding box center [642, 123] width 59 height 22
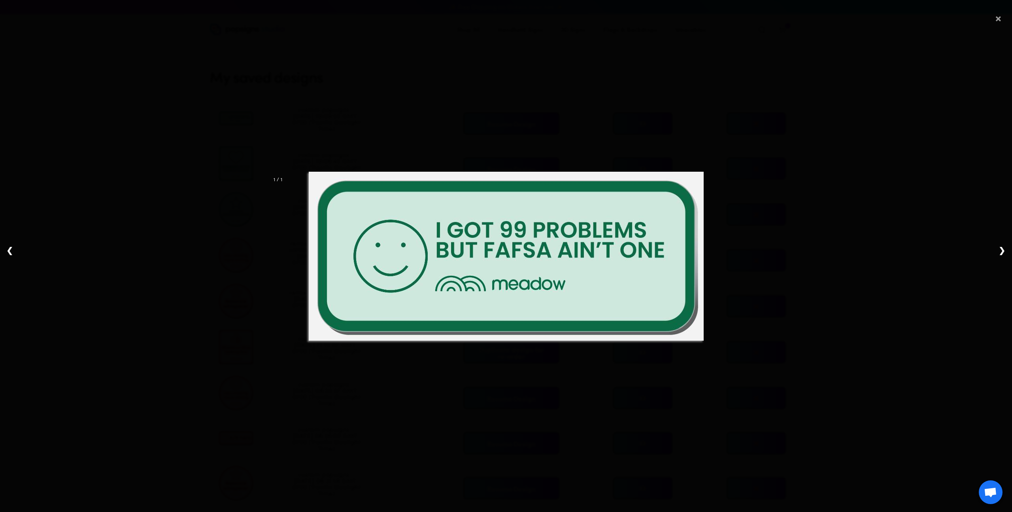
click at [1001, 19] on span "×" at bounding box center [998, 16] width 7 height 25
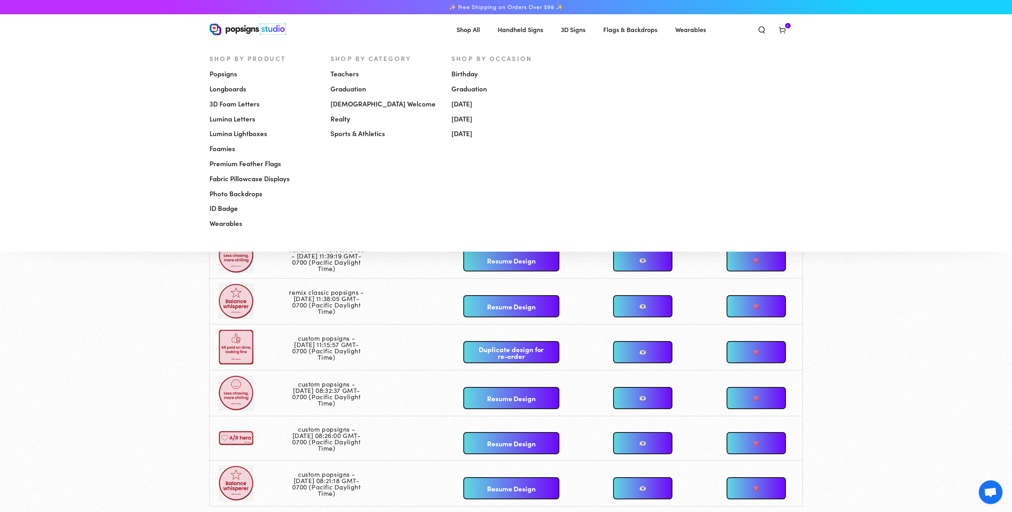
click at [229, 72] on span "Popsigns" at bounding box center [224, 73] width 28 height 9
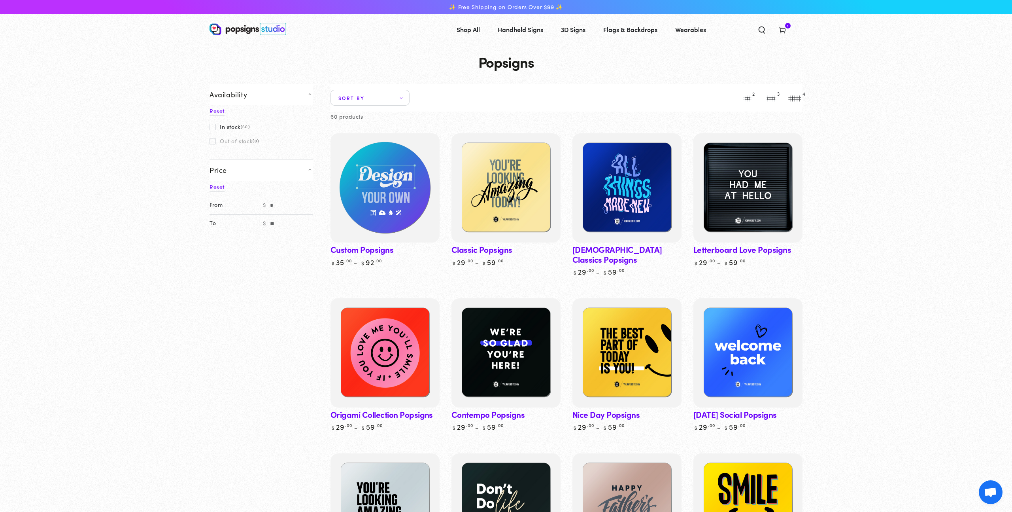
click at [381, 165] on img at bounding box center [385, 188] width 112 height 112
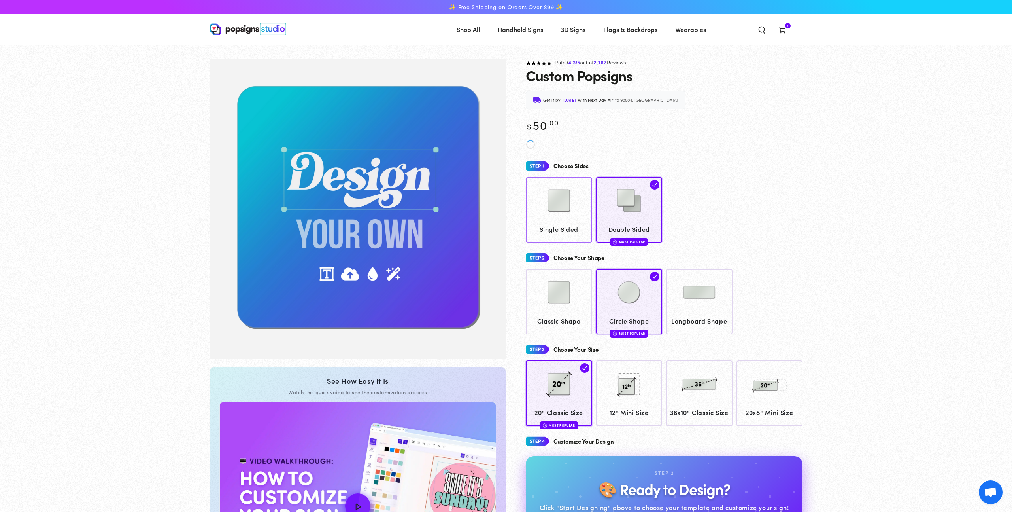
click at [548, 213] on img at bounding box center [559, 201] width 40 height 40
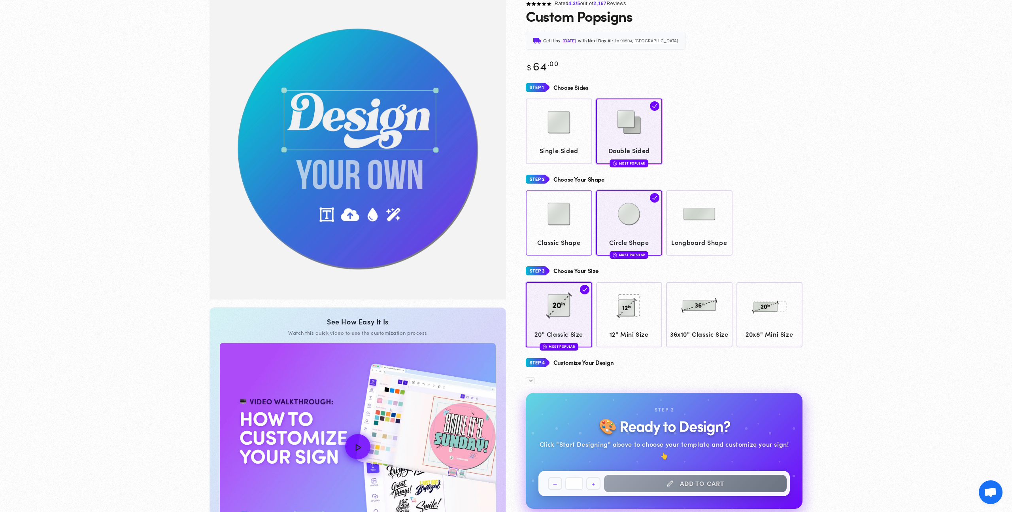
scroll to position [59, 0]
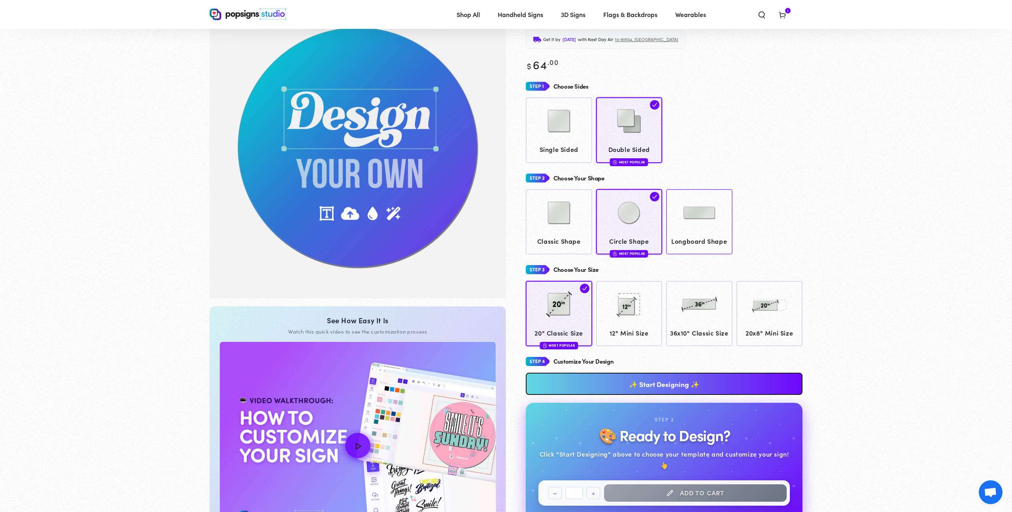
click at [693, 225] on img at bounding box center [700, 213] width 40 height 40
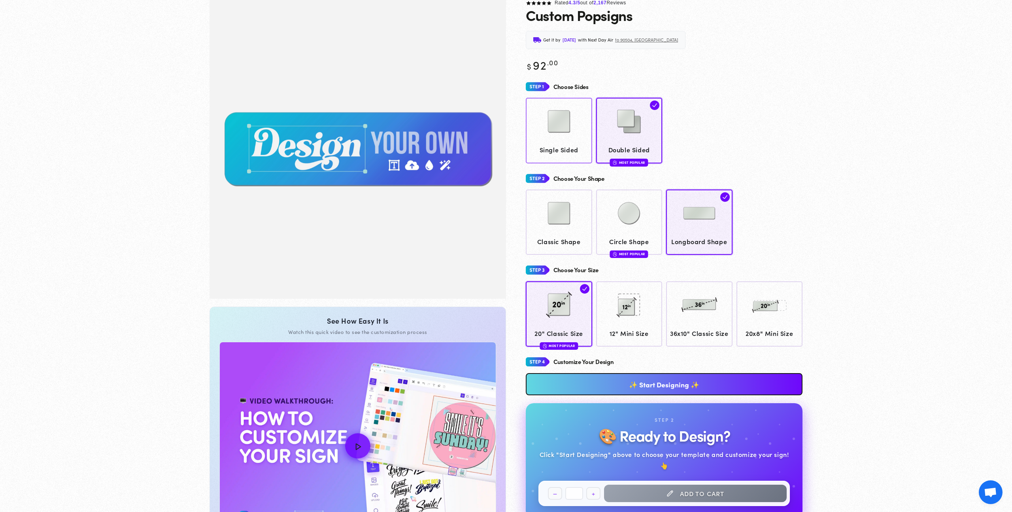
scroll to position [59, 0]
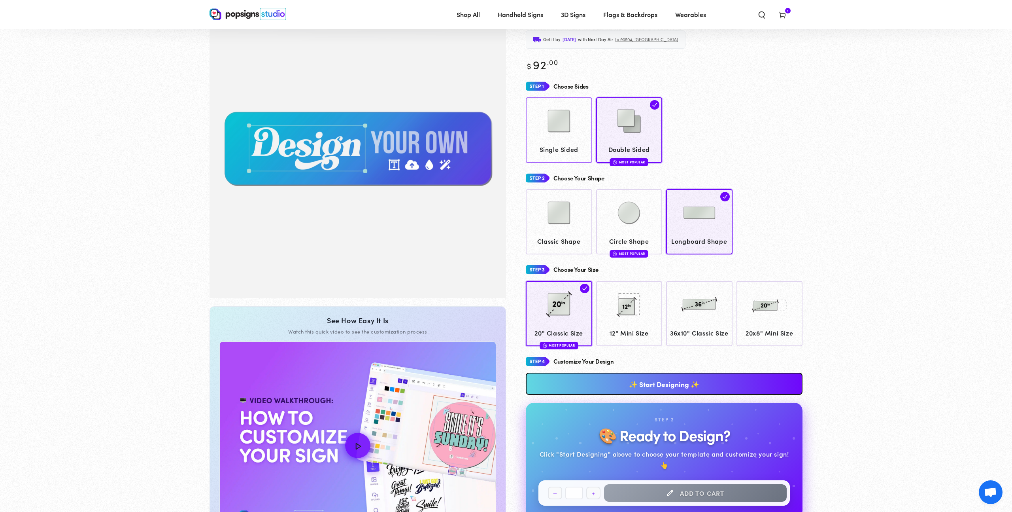
click at [546, 117] on img at bounding box center [559, 121] width 40 height 40
click at [753, 325] on link "20x8" Mini Size" at bounding box center [769, 313] width 66 height 65
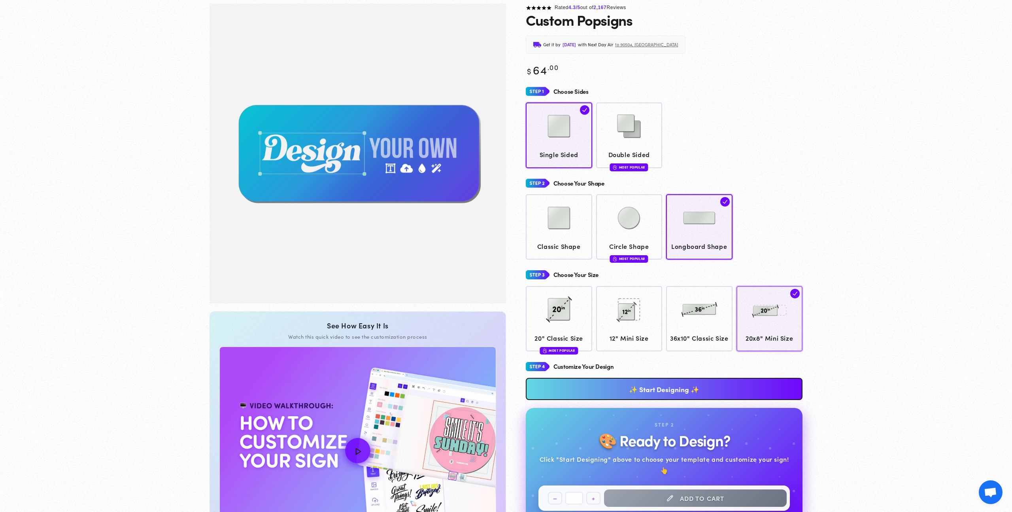
scroll to position [59, 0]
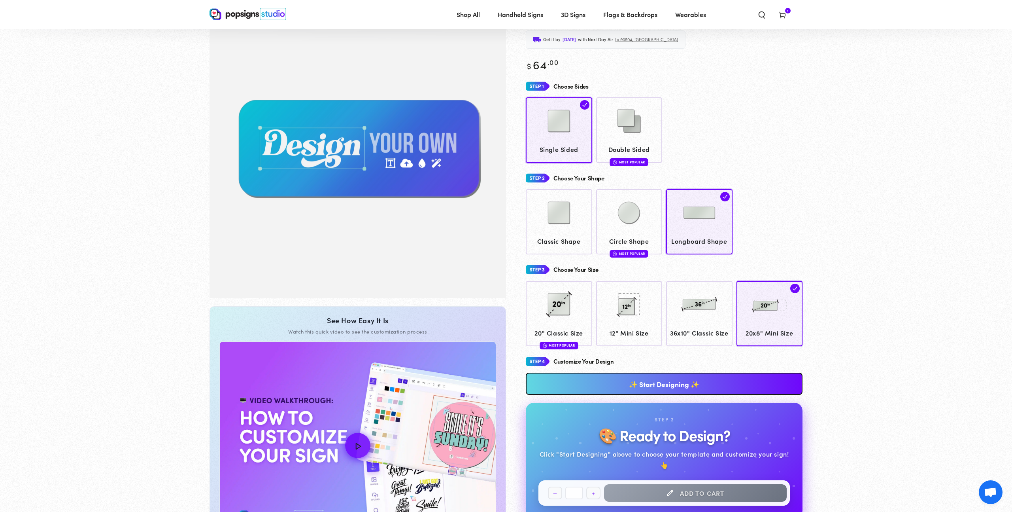
click at [670, 395] on link "✨ Start Designing ✨" at bounding box center [664, 383] width 277 height 22
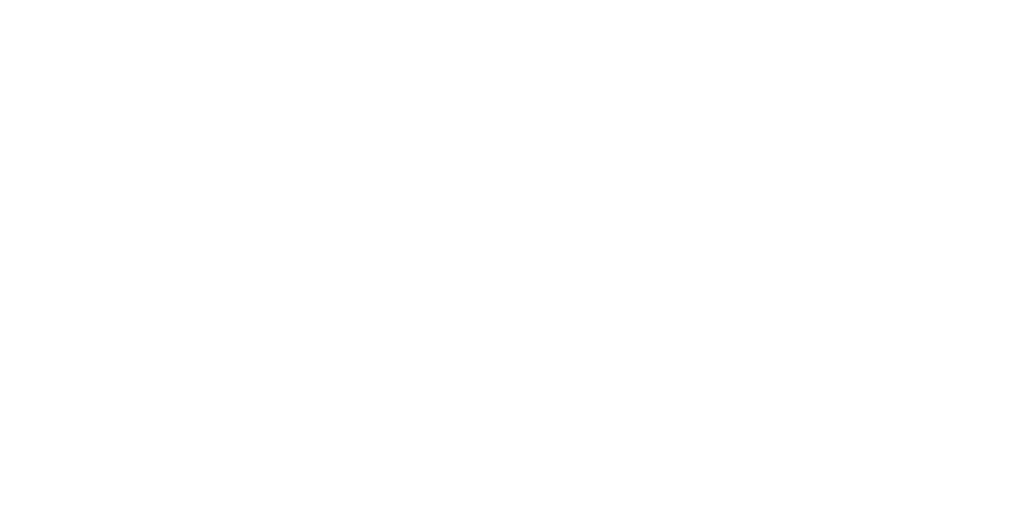
scroll to position [0, 0]
type textarea "An ancient tree with a door leading to a magical world"
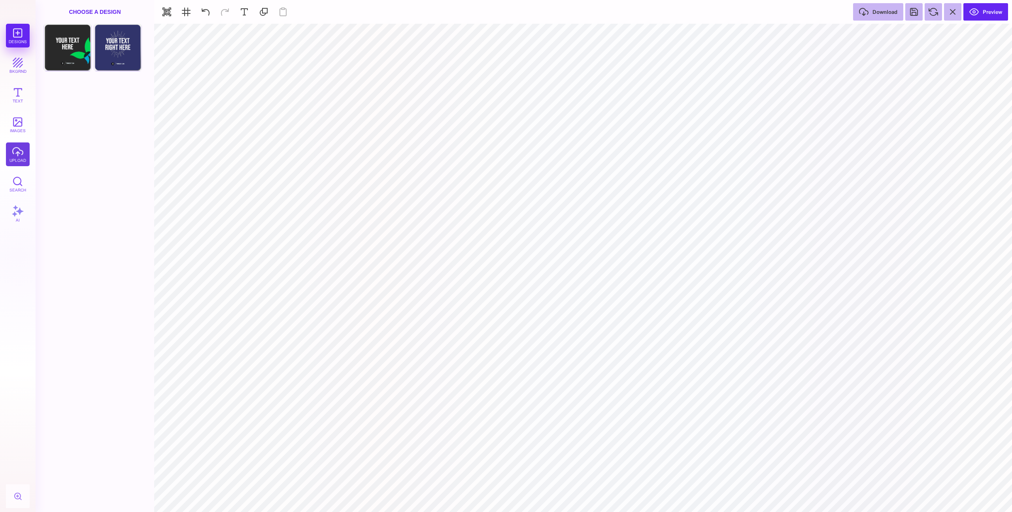
click at [17, 160] on button "upload" at bounding box center [18, 154] width 24 height 24
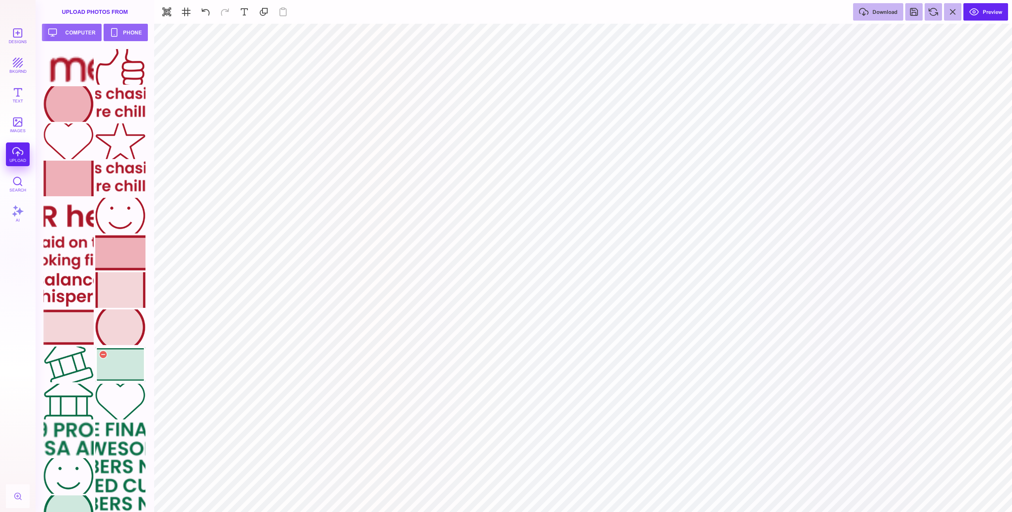
click at [124, 366] on div at bounding box center [120, 364] width 50 height 36
type input "#000000"
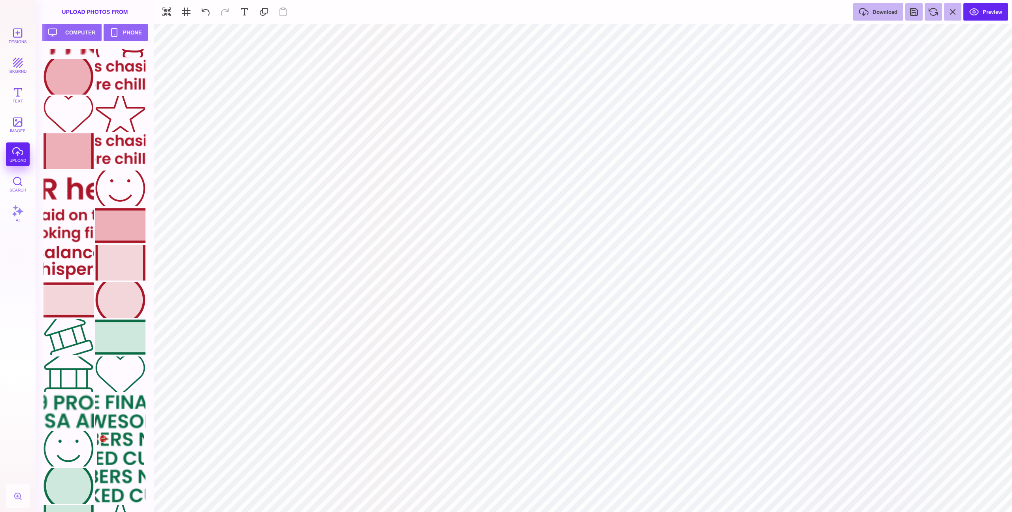
scroll to position [95, 0]
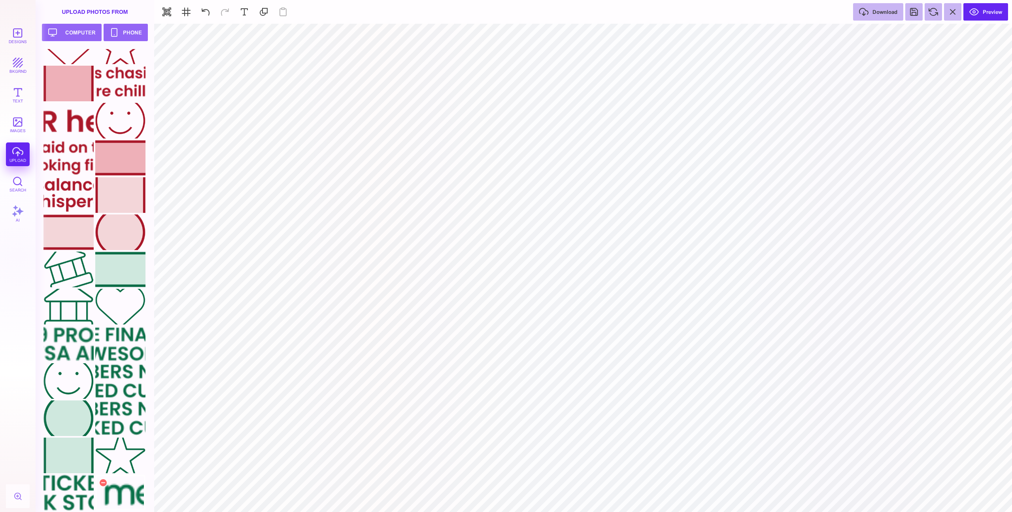
click at [129, 498] on div at bounding box center [120, 492] width 50 height 36
click at [74, 308] on div at bounding box center [68, 307] width 50 height 36
click at [123, 342] on div at bounding box center [120, 344] width 50 height 36
click at [589, 34] on button at bounding box center [593, 33] width 14 height 14
click at [604, 55] on button at bounding box center [602, 57] width 16 height 16
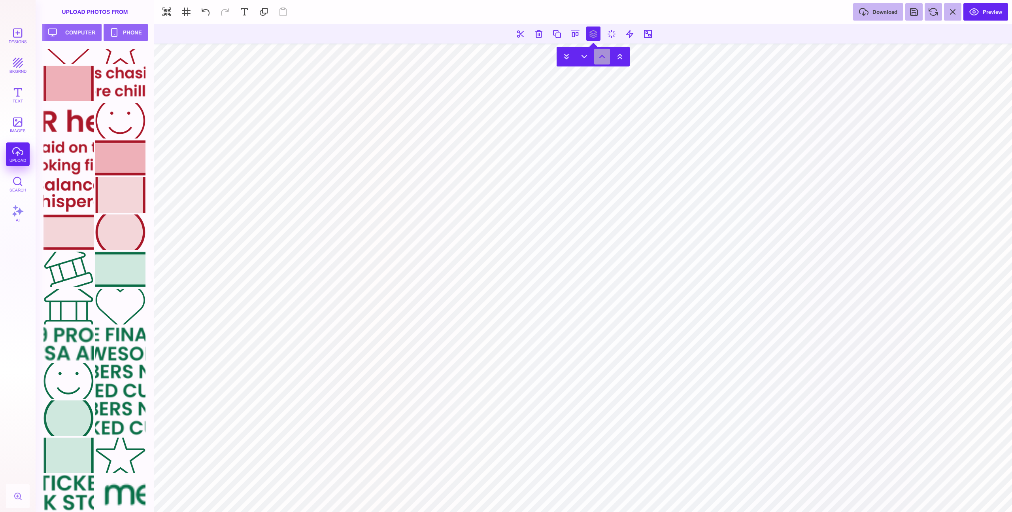
click at [604, 55] on button at bounding box center [602, 57] width 16 height 16
click at [911, 12] on button at bounding box center [913, 11] width 17 height 17
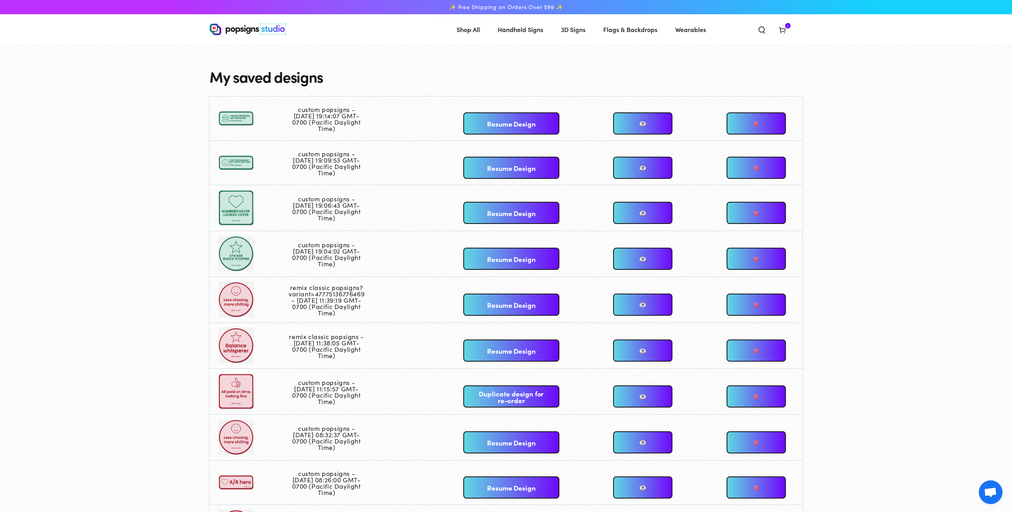
click at [652, 124] on link at bounding box center [642, 123] width 59 height 22
